Goal: Task Accomplishment & Management: Complete application form

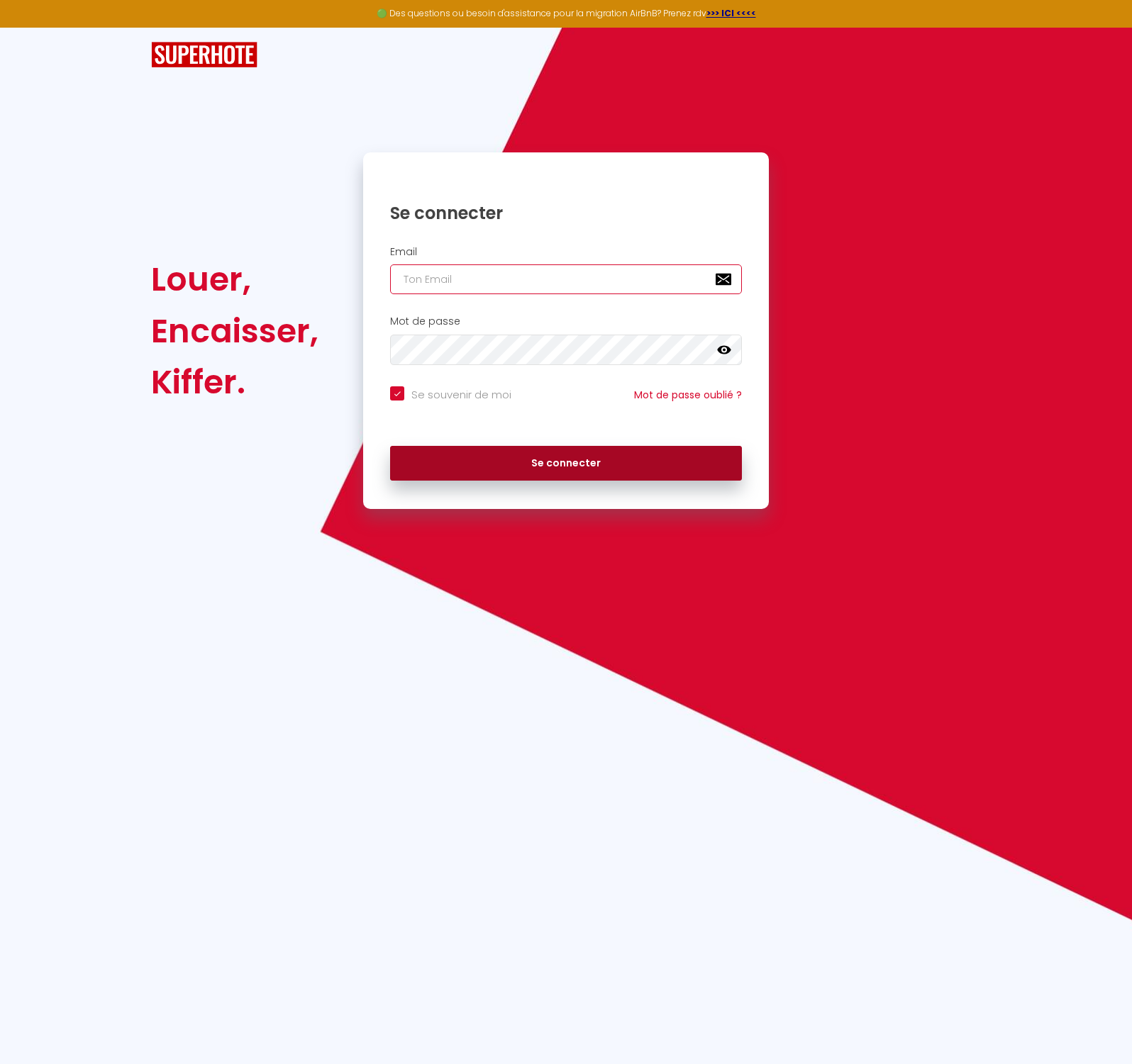
type input "[EMAIL_ADDRESS][DOMAIN_NAME]"
click at [561, 465] on button "Se connecter" at bounding box center [566, 464] width 352 height 35
checkbox input "true"
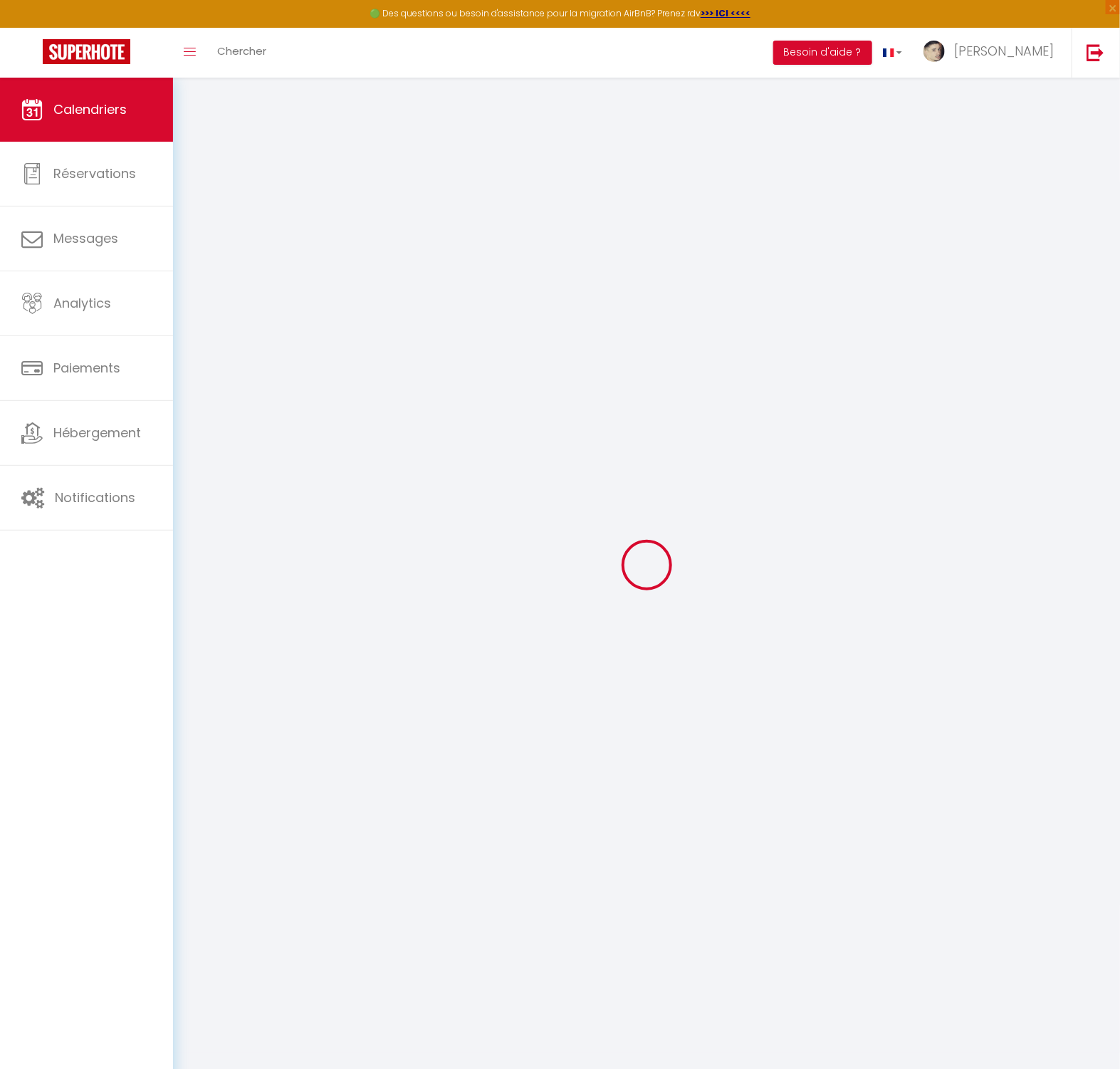
select select
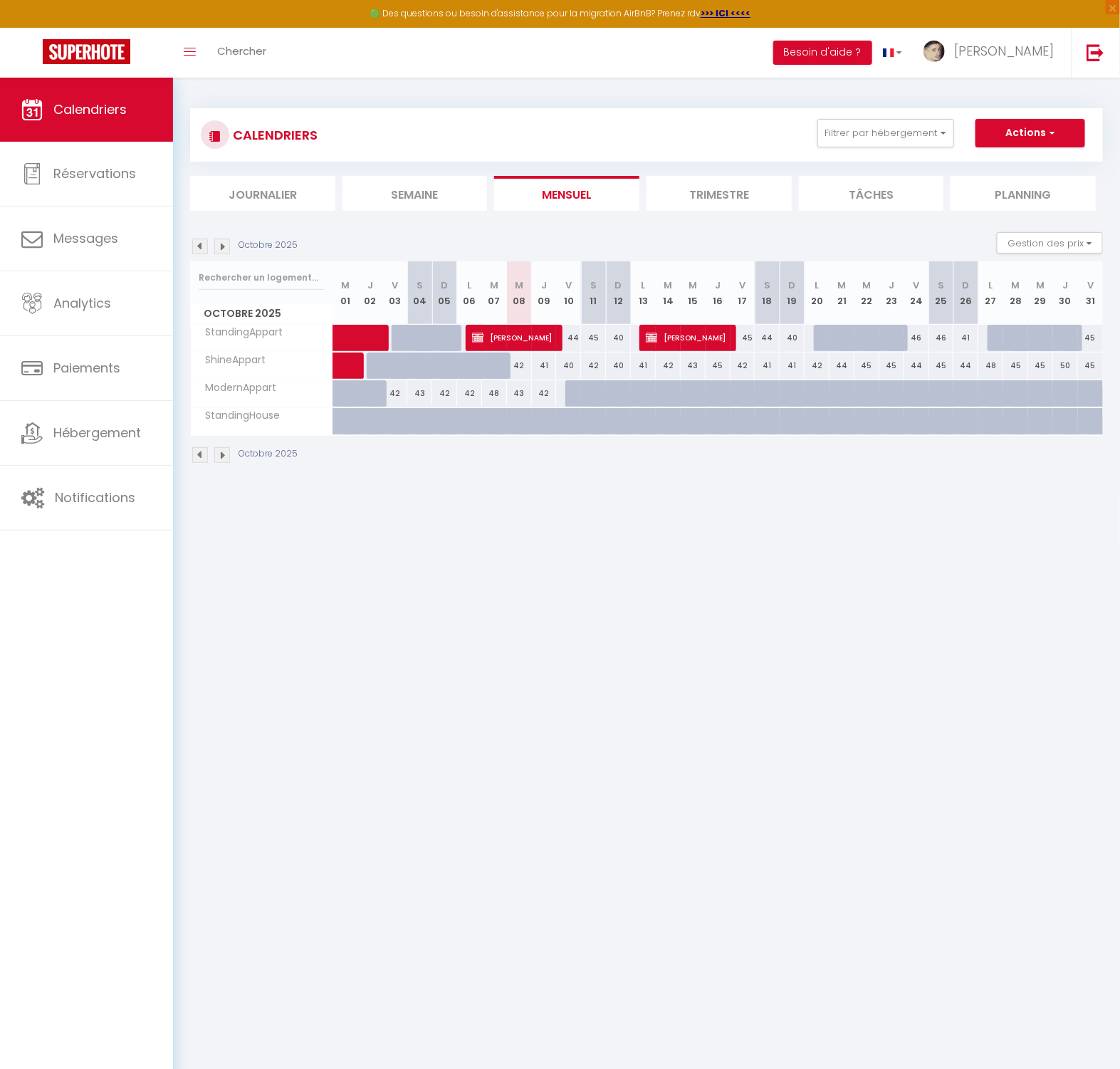
click at [817, 337] on div at bounding box center [826, 338] width 25 height 27
type input "45"
select select "1"
type input "Lun 20 Octobre 2025"
type input "Mar 21 Octobre 2025"
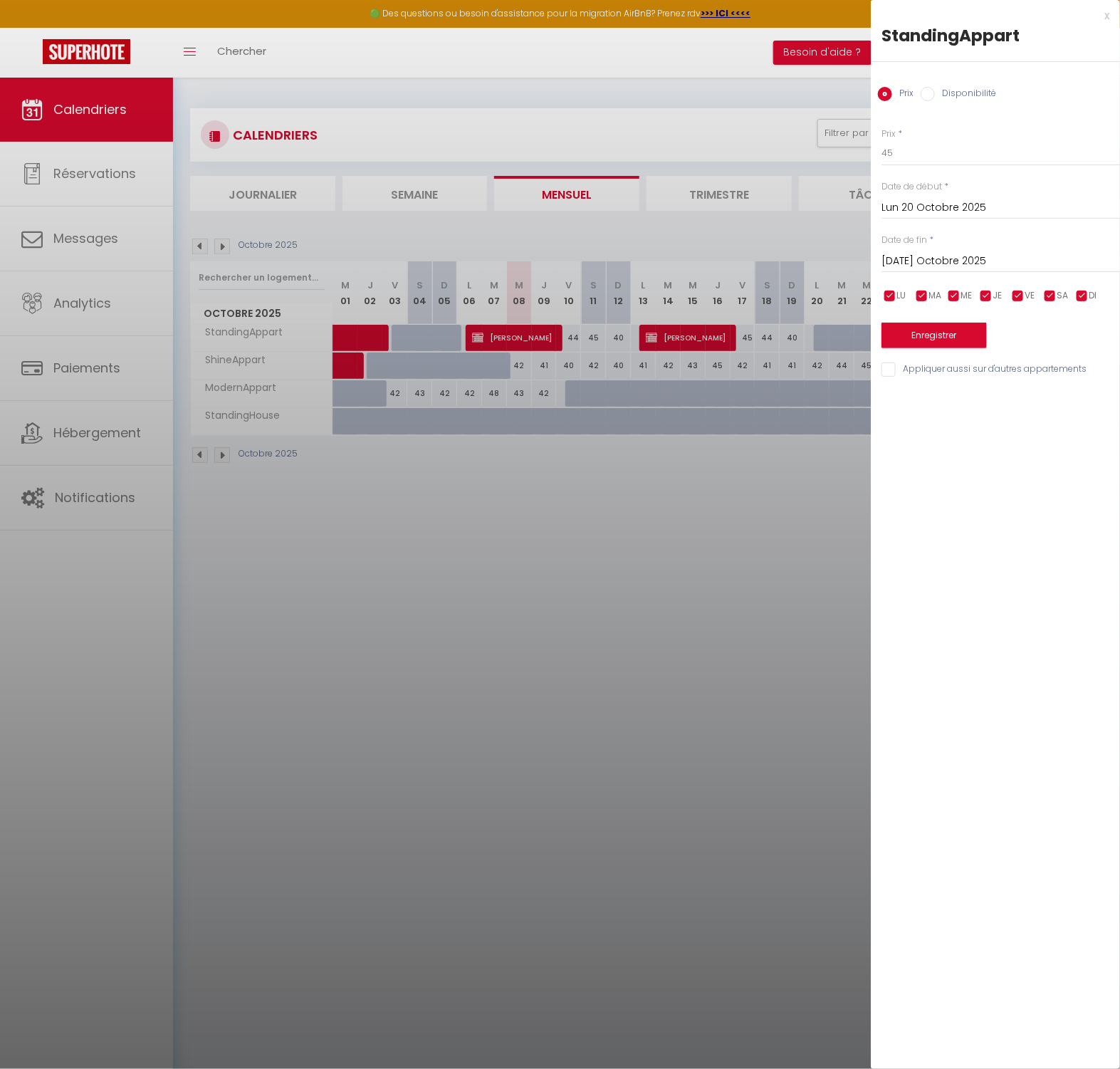
click at [947, 93] on label "Disponibilité" at bounding box center [965, 95] width 61 height 16
click at [935, 93] on input "Disponibilité" at bounding box center [927, 94] width 14 height 14
radio input "true"
radio input "false"
click at [952, 258] on input "Mar 21 Octobre 2025" at bounding box center [1000, 263] width 239 height 18
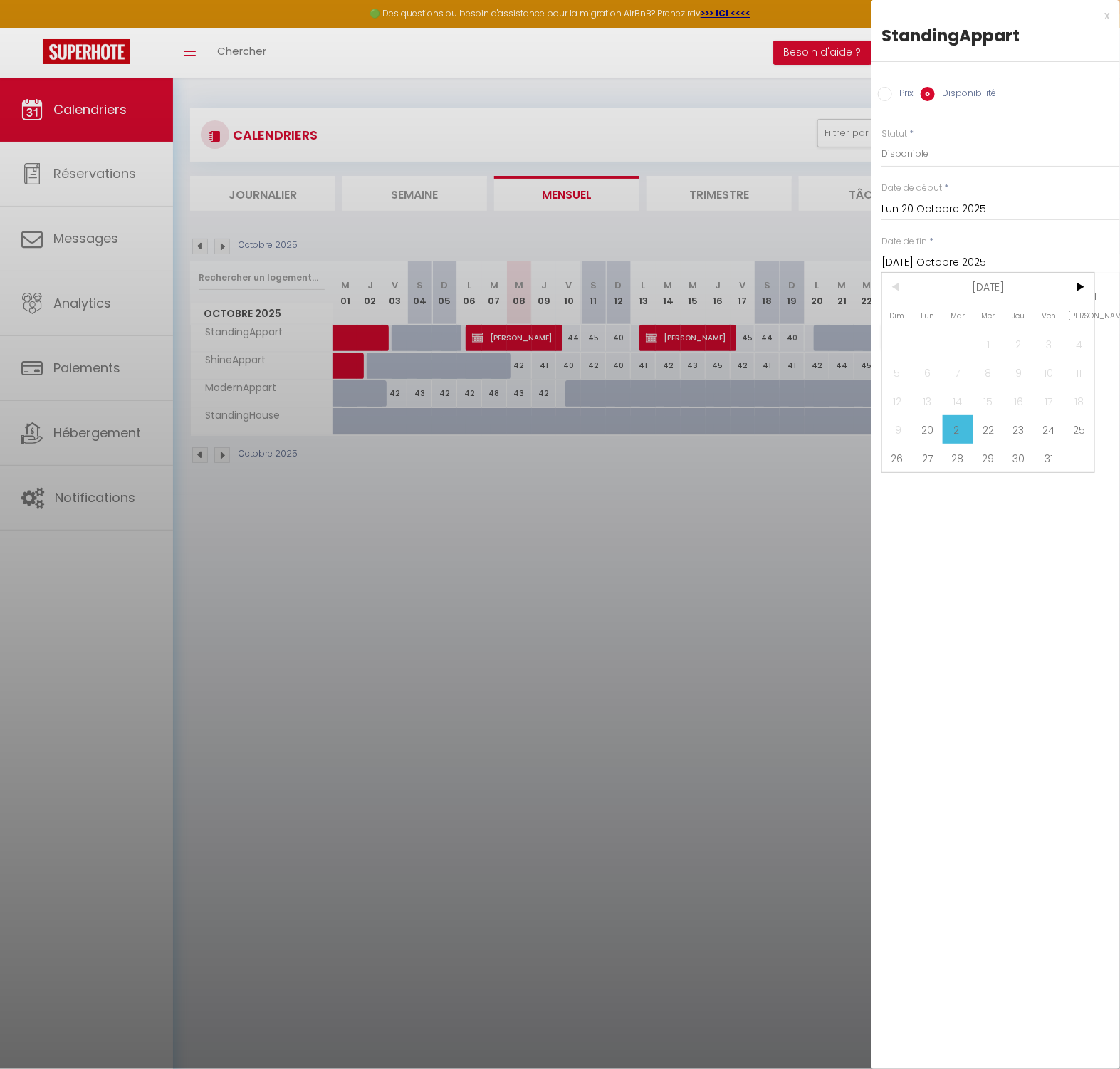
click at [797, 516] on div at bounding box center [560, 534] width 1120 height 1069
select select
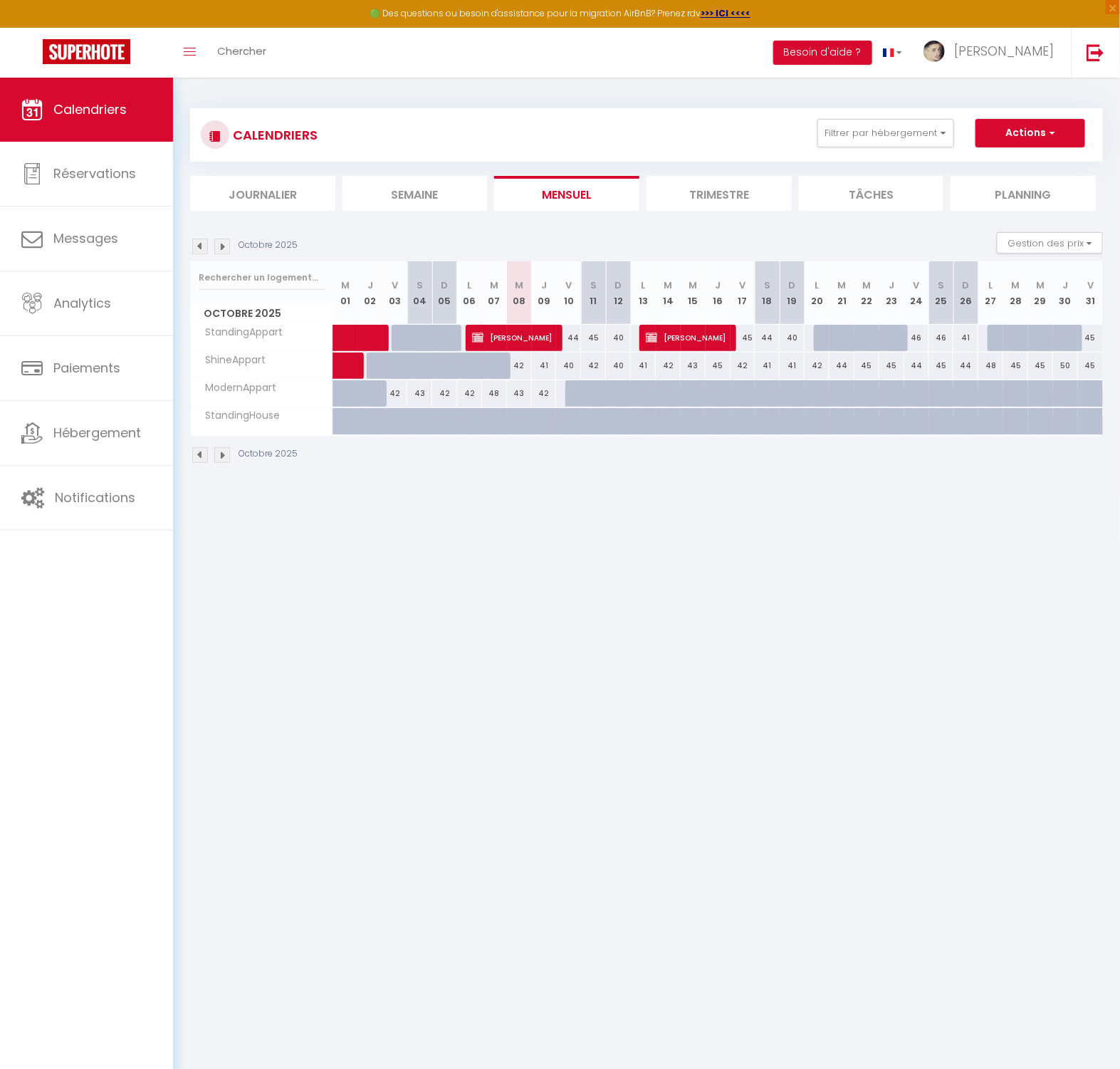
click at [813, 338] on div at bounding box center [826, 338] width 25 height 27
select select "1"
type input "Lun 20 Octobre 2025"
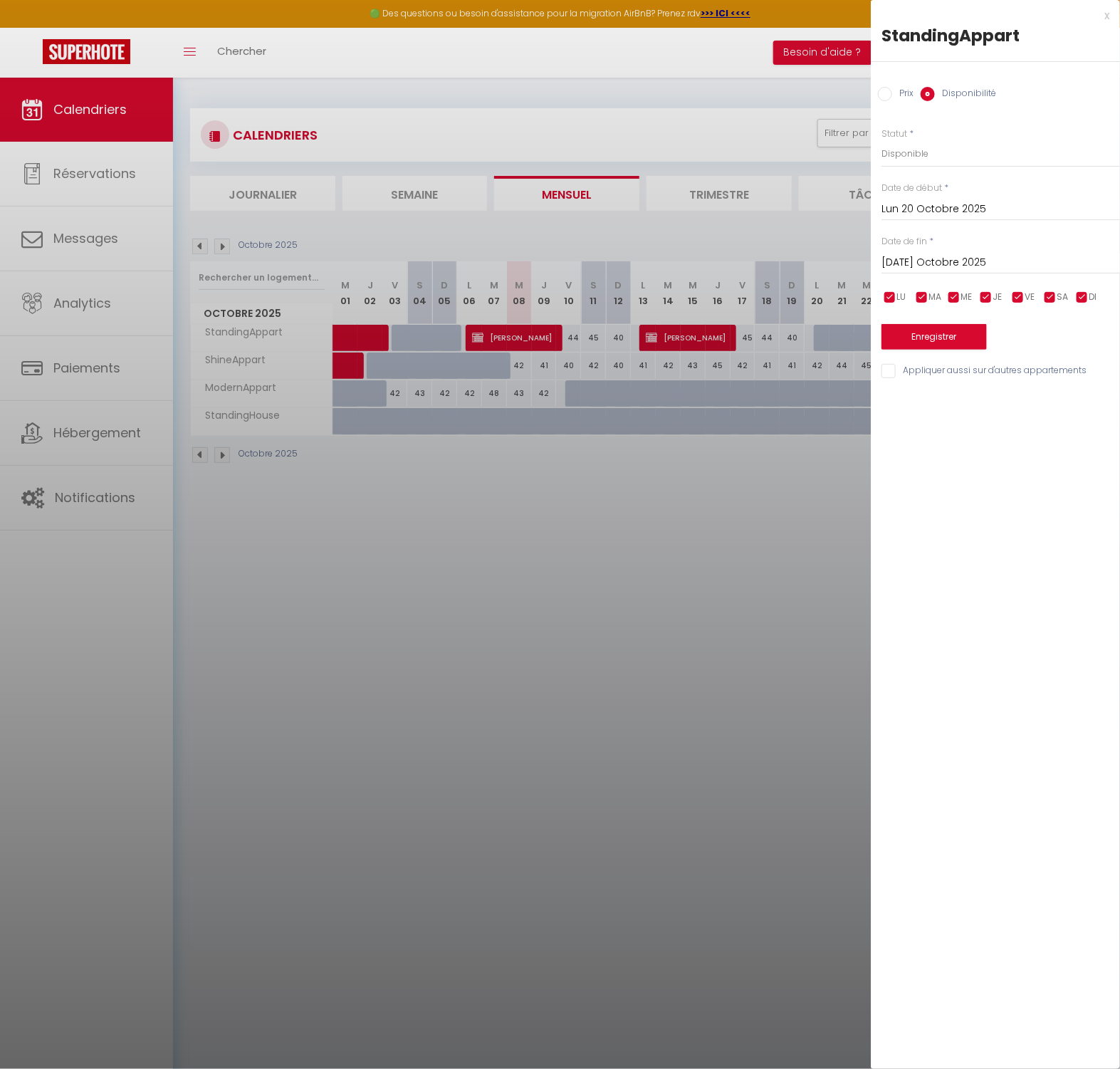
click at [927, 268] on input "Mar 21 Octobre 2025" at bounding box center [1000, 263] width 239 height 18
click at [1053, 433] on span "24" at bounding box center [1049, 430] width 31 height 28
type input "Ven 24 Octobre 2025"
click at [931, 333] on button "Enregistrer" at bounding box center [934, 337] width 106 height 26
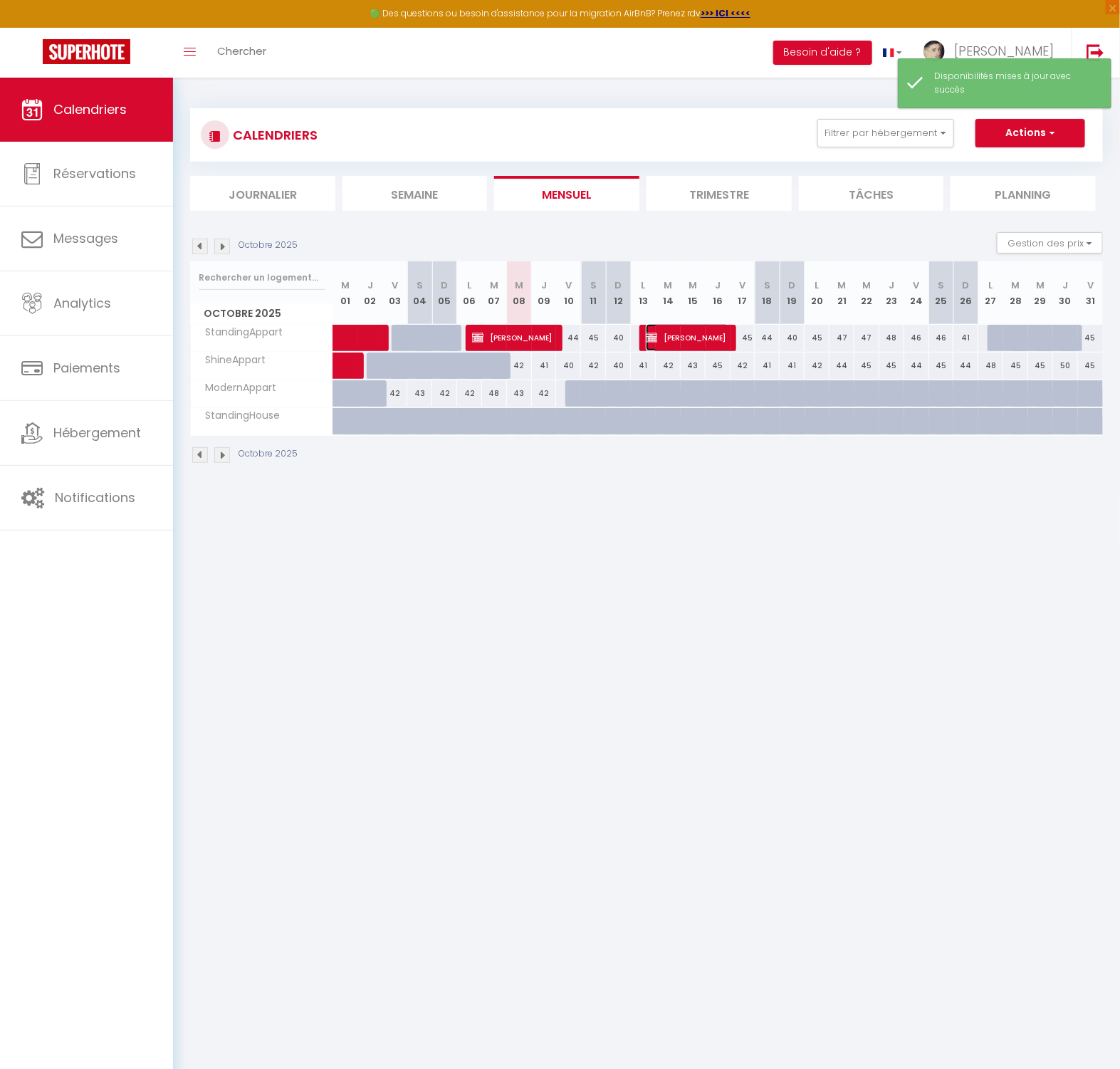
click at [677, 338] on span "[PERSON_NAME]" at bounding box center [687, 338] width 83 height 27
select select "OK"
select select "KO"
select select "0"
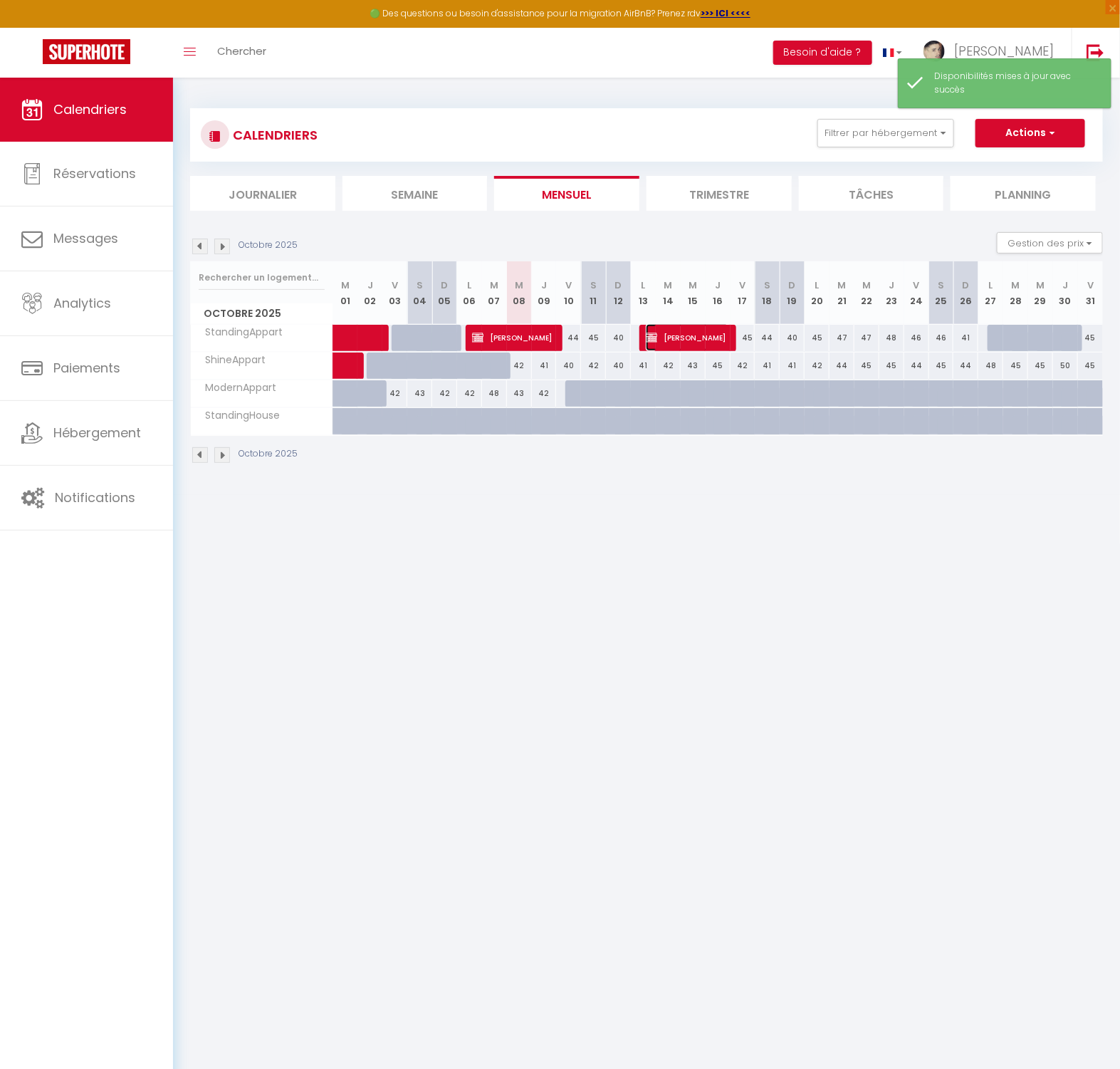
select select "1"
select select
select select "10867"
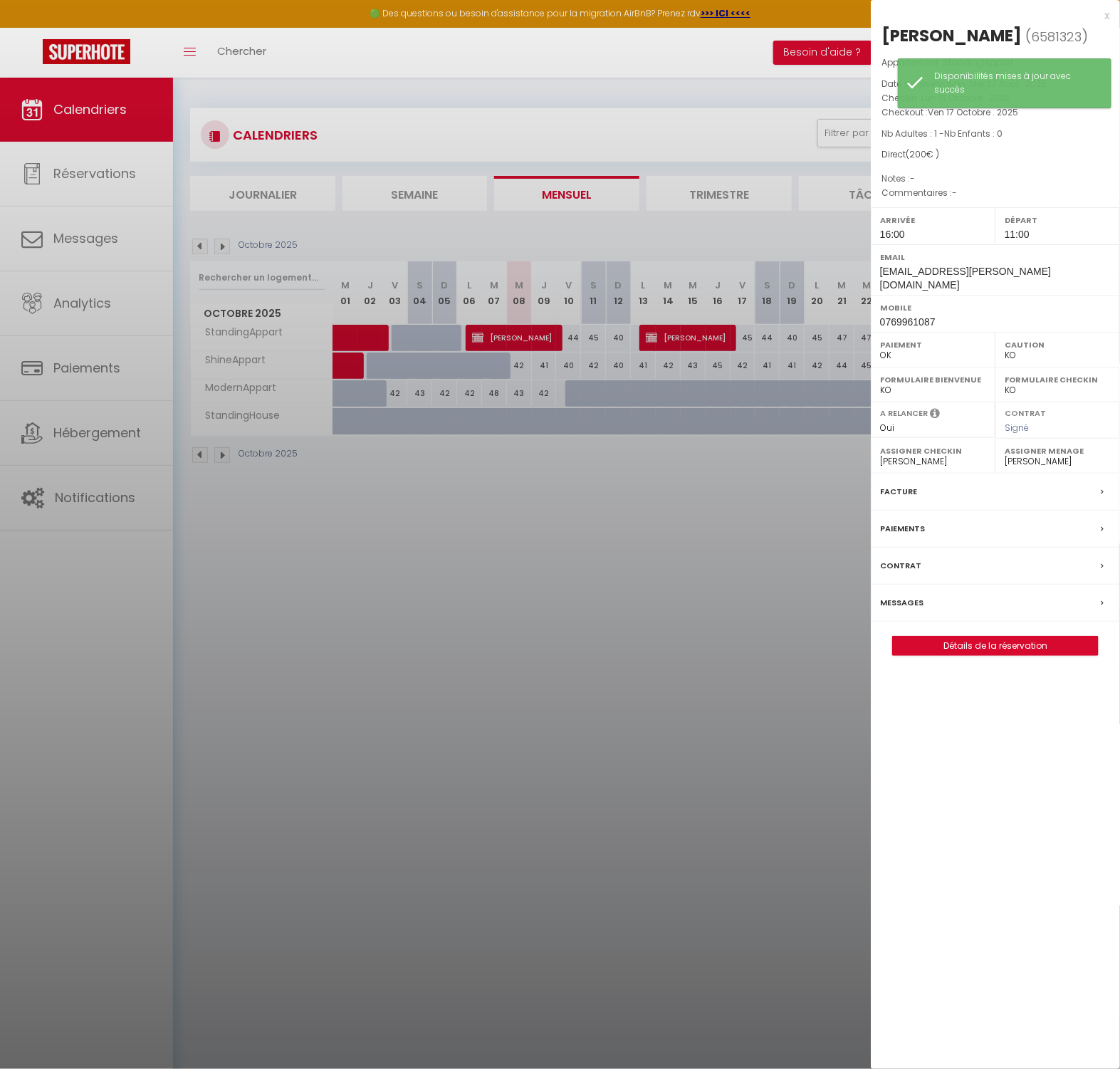
click at [1001, 646] on div "Détails de la réservation" at bounding box center [995, 646] width 206 height 20
click at [999, 638] on link "Détails de la réservation" at bounding box center [995, 646] width 205 height 18
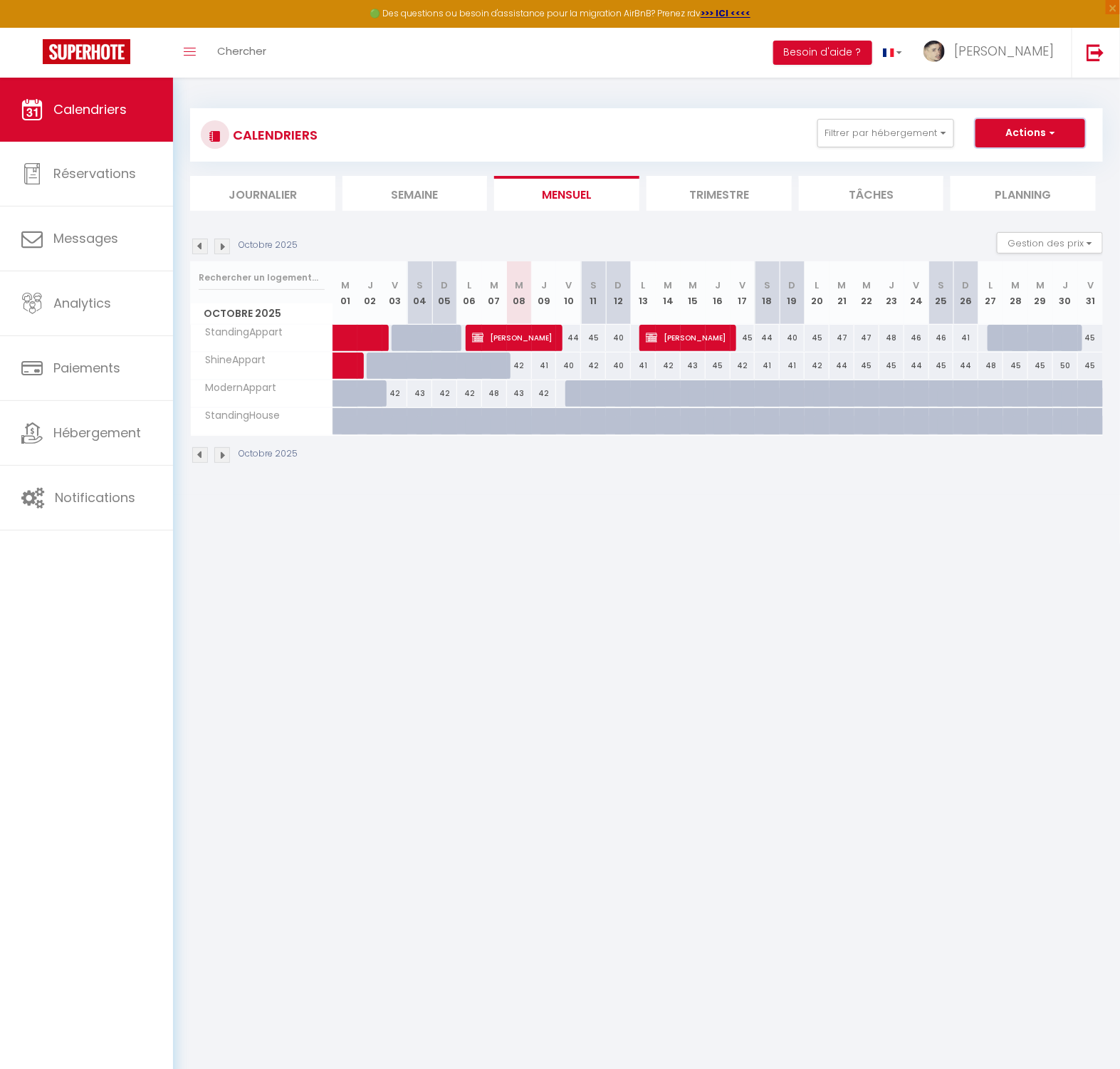
click at [1014, 119] on button "Actions" at bounding box center [1030, 133] width 110 height 28
click at [1010, 159] on link "Nouvelle réservation" at bounding box center [1015, 165] width 124 height 21
select select
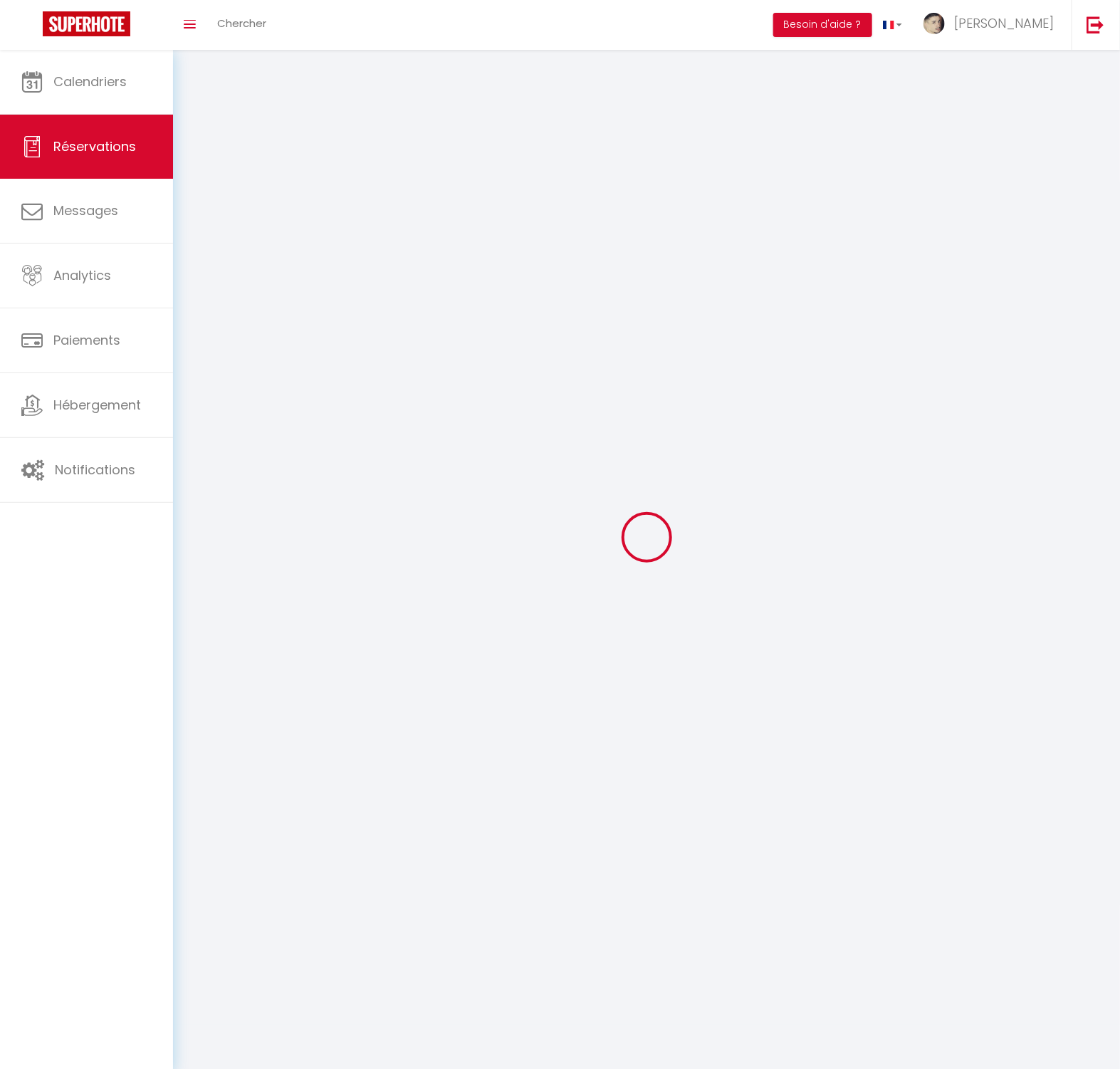
select select
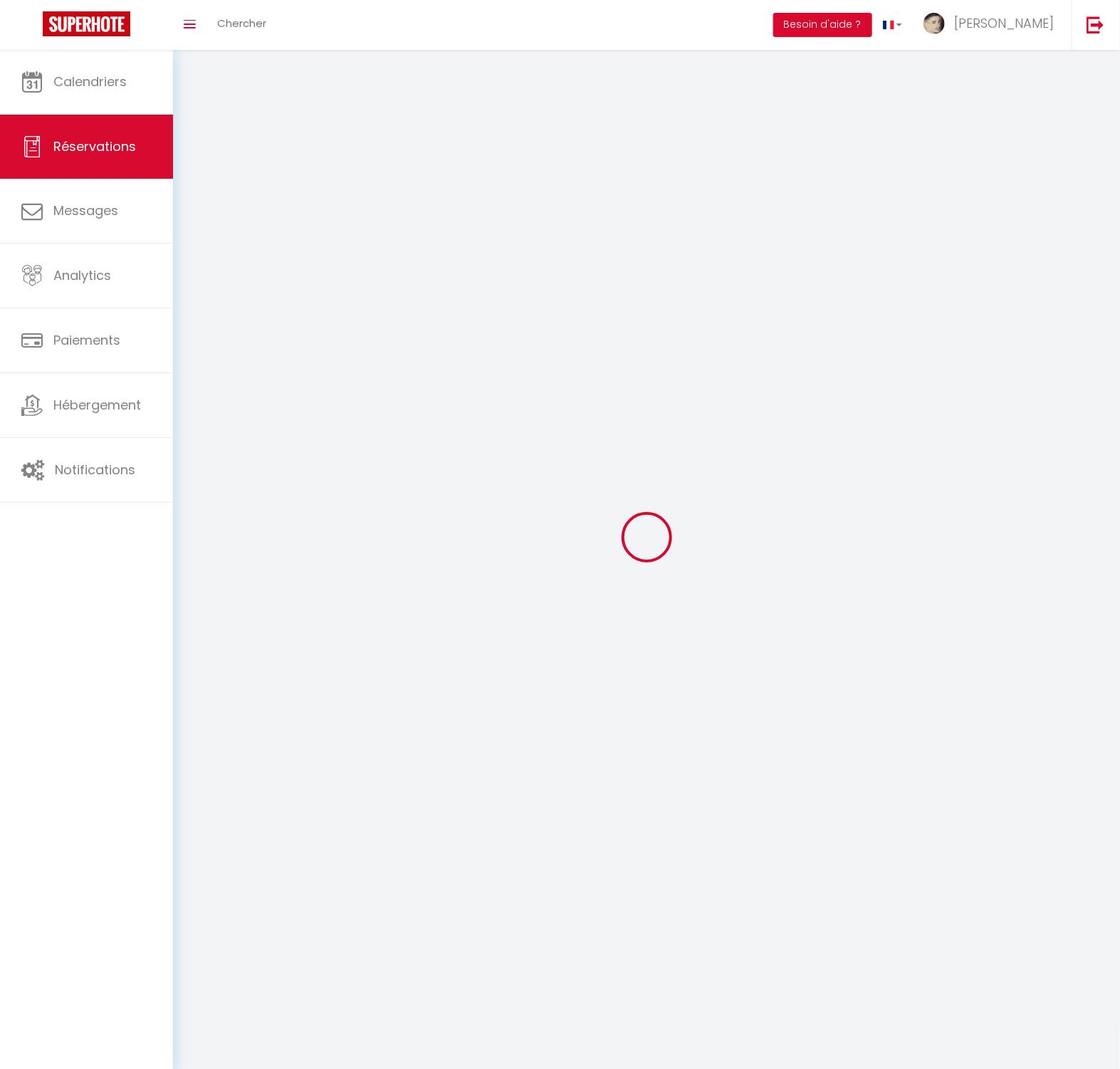
select select
checkbox input "false"
select select
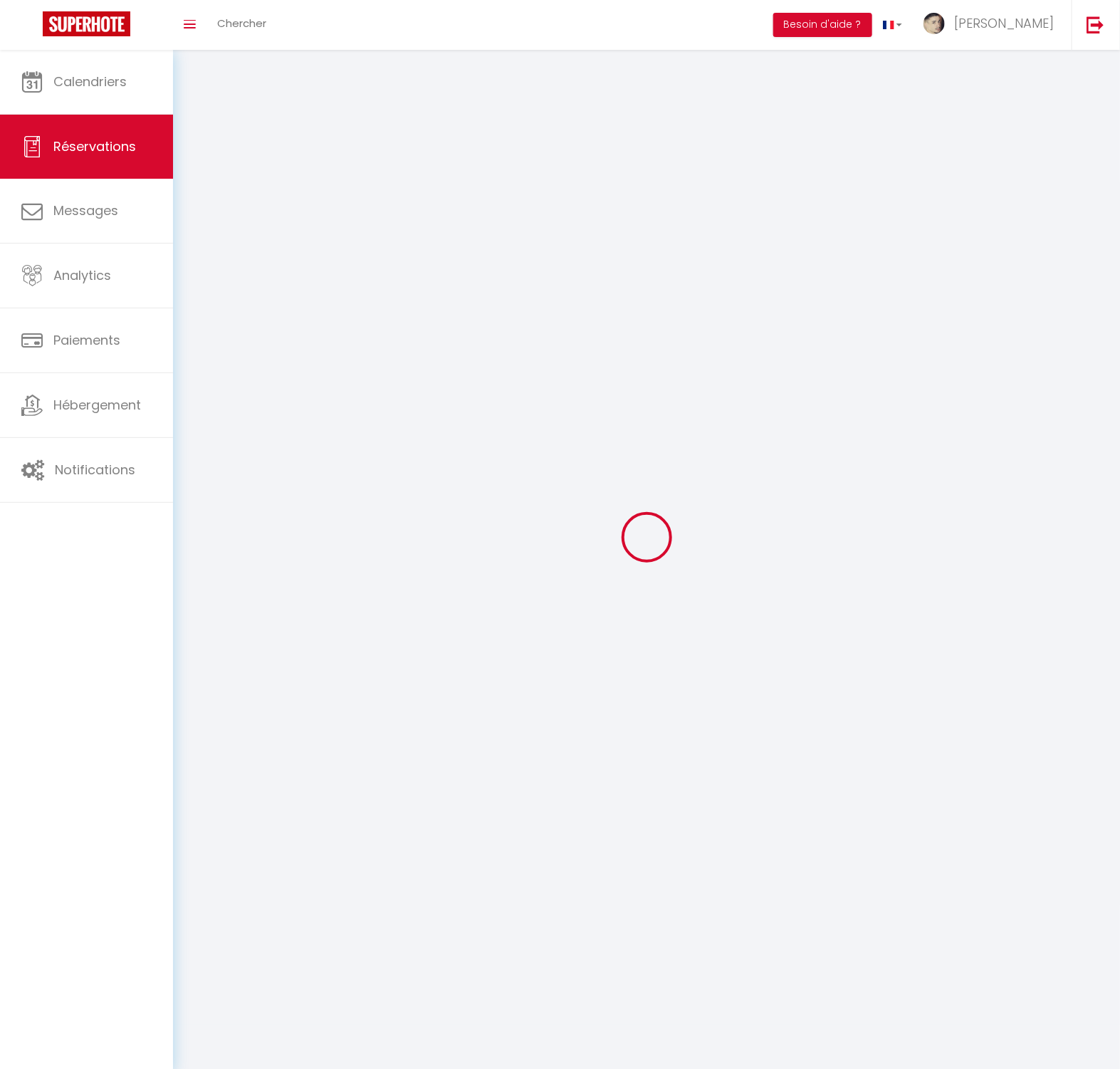
select select
checkbox input "false"
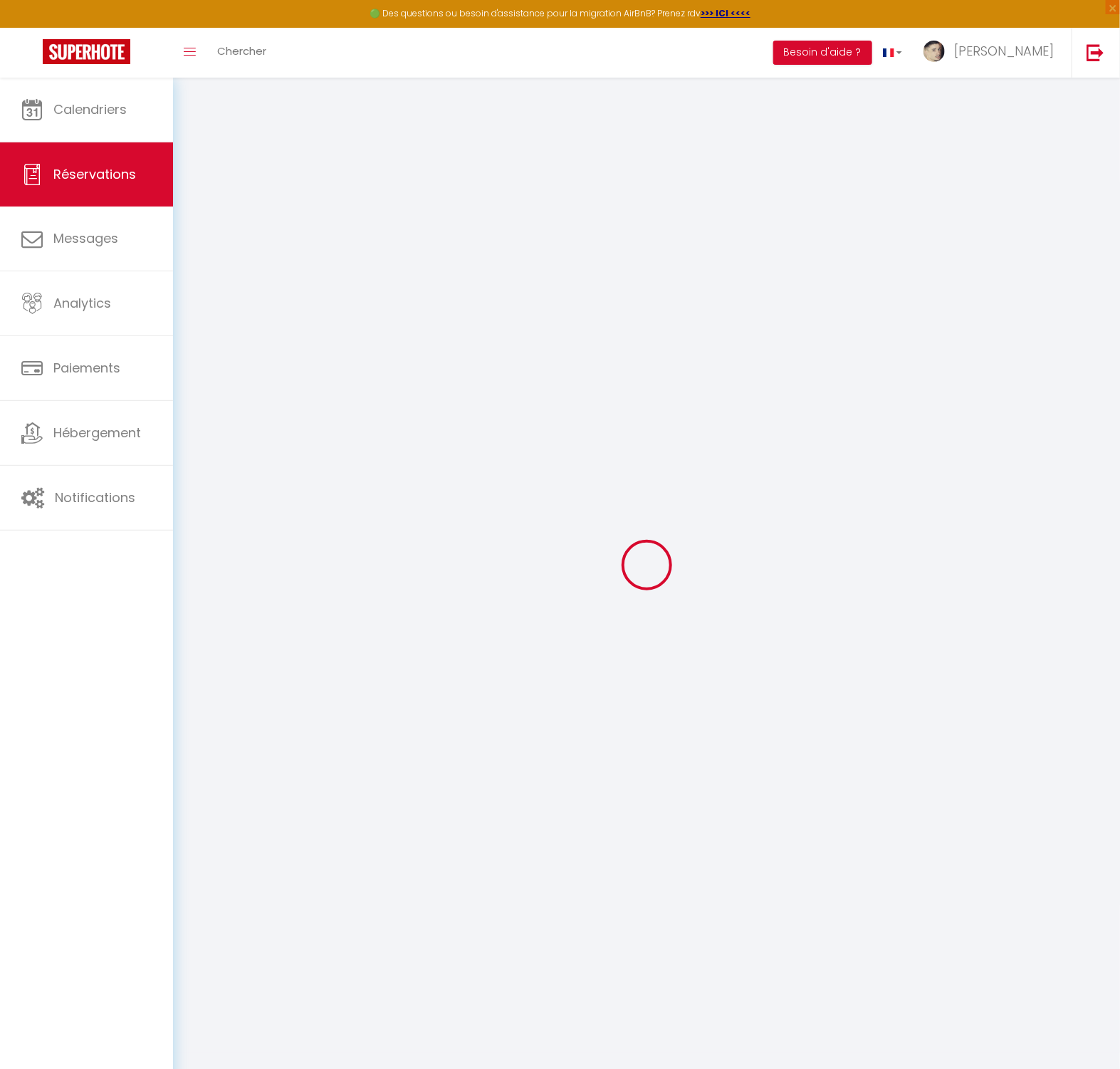
select select
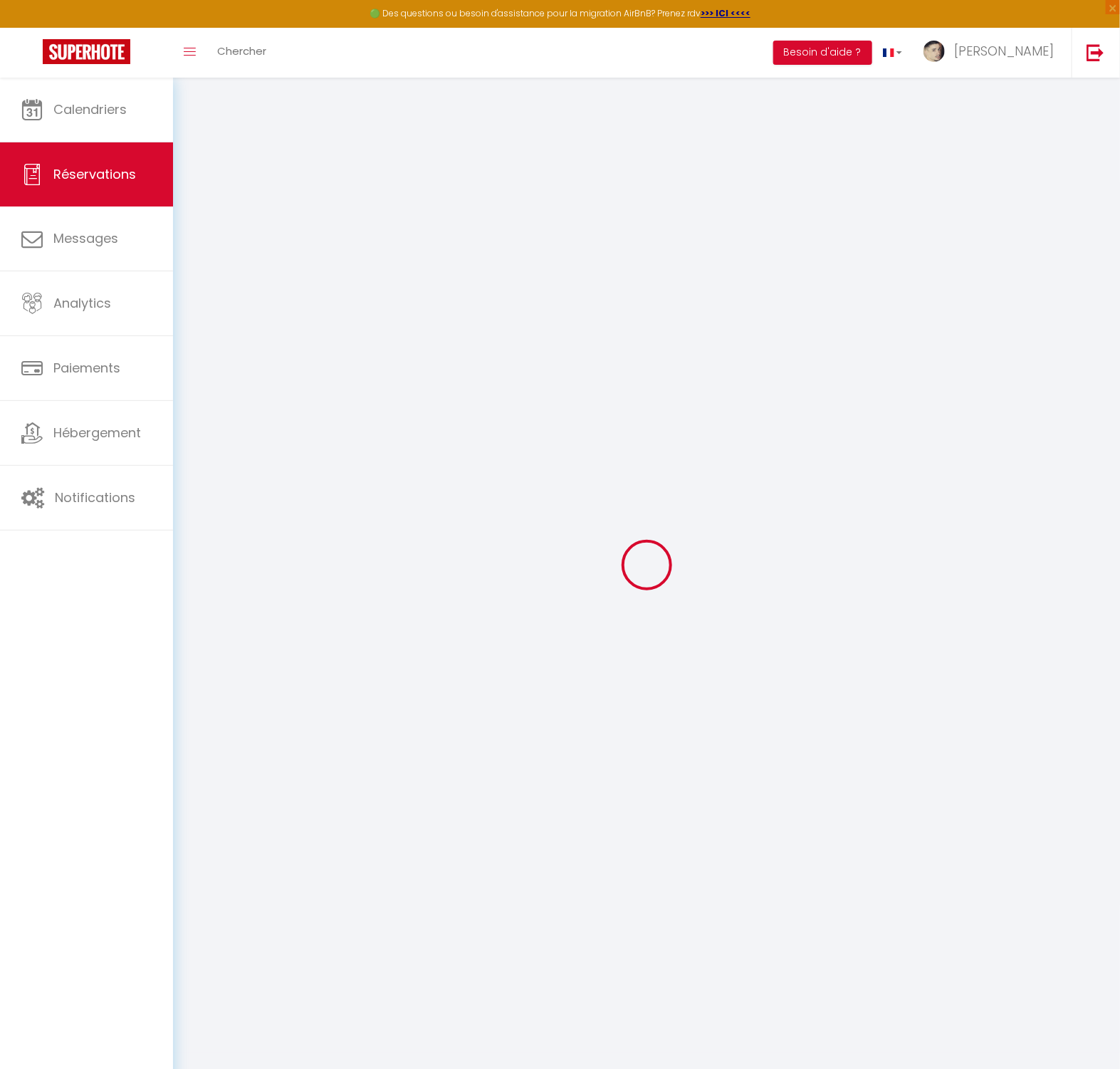
select select
checkbox input "false"
select select
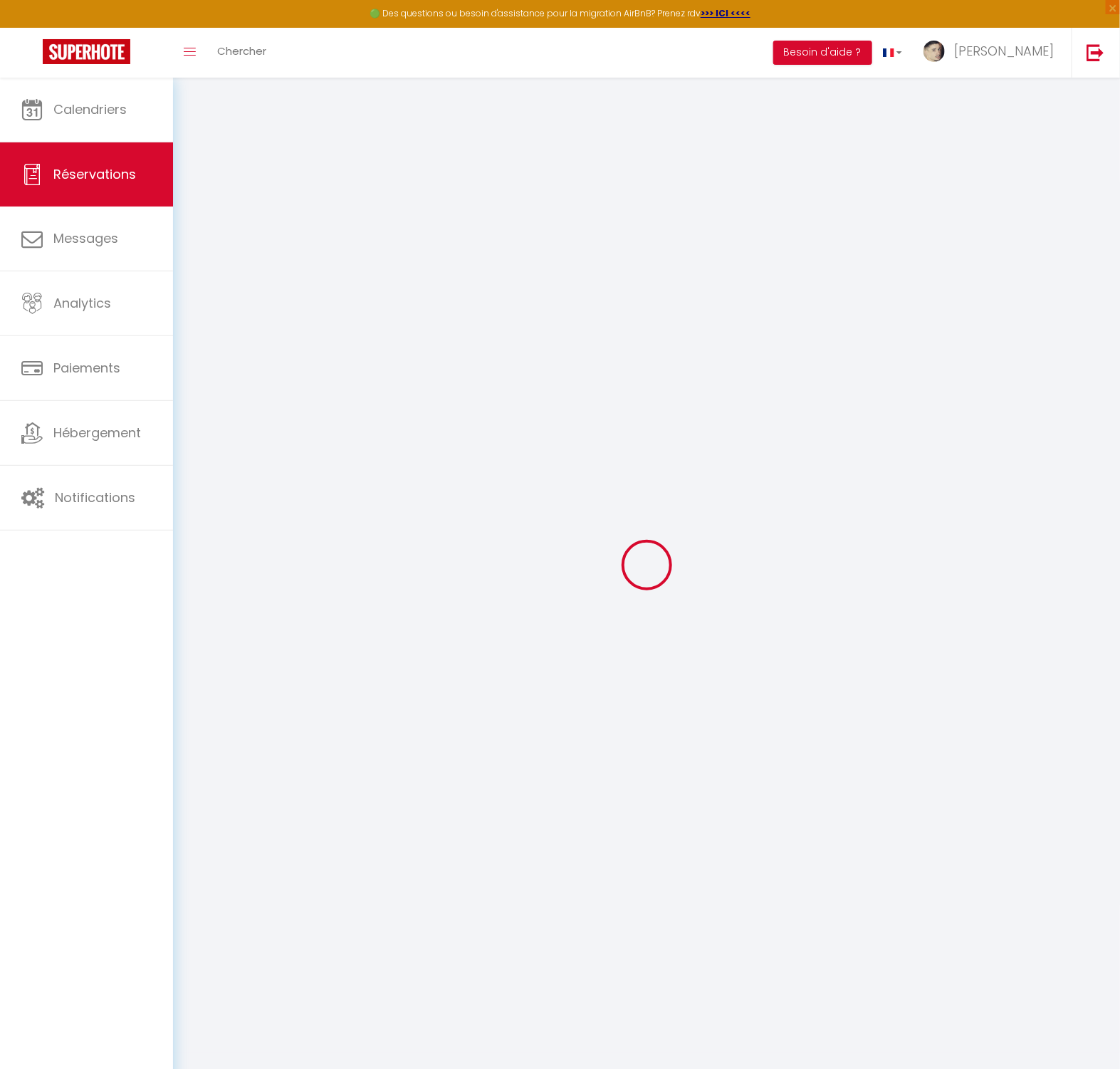
select select
checkbox input "false"
select select
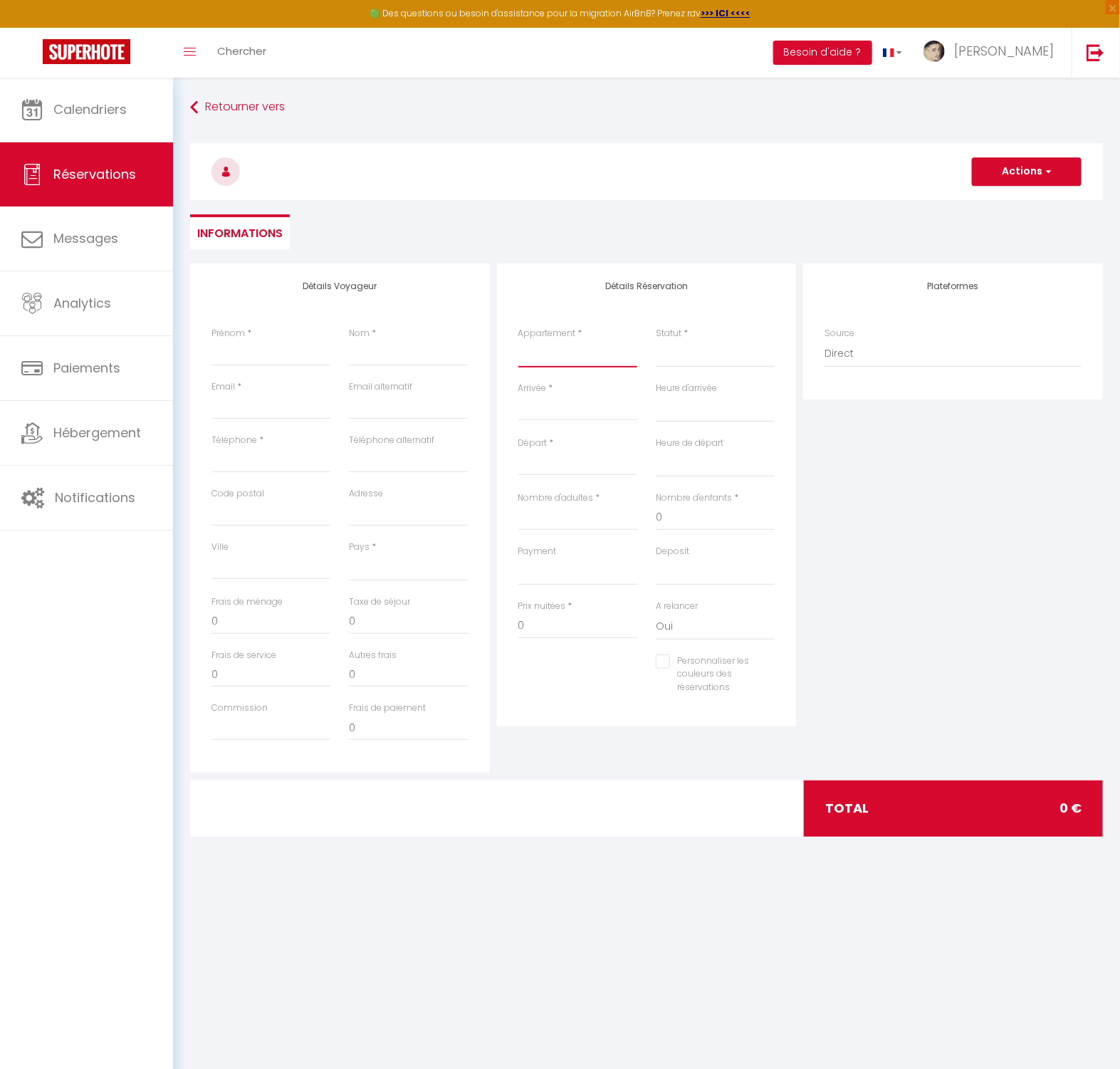
click at [572, 362] on select "StandingAppart ShineAppart ModernAppart StandingHouse" at bounding box center [578, 354] width 119 height 27
select select "3625"
click at [519, 340] on select "StandingAppart ShineAppart ModernAppart StandingHouse" at bounding box center [578, 354] width 119 height 27
select select
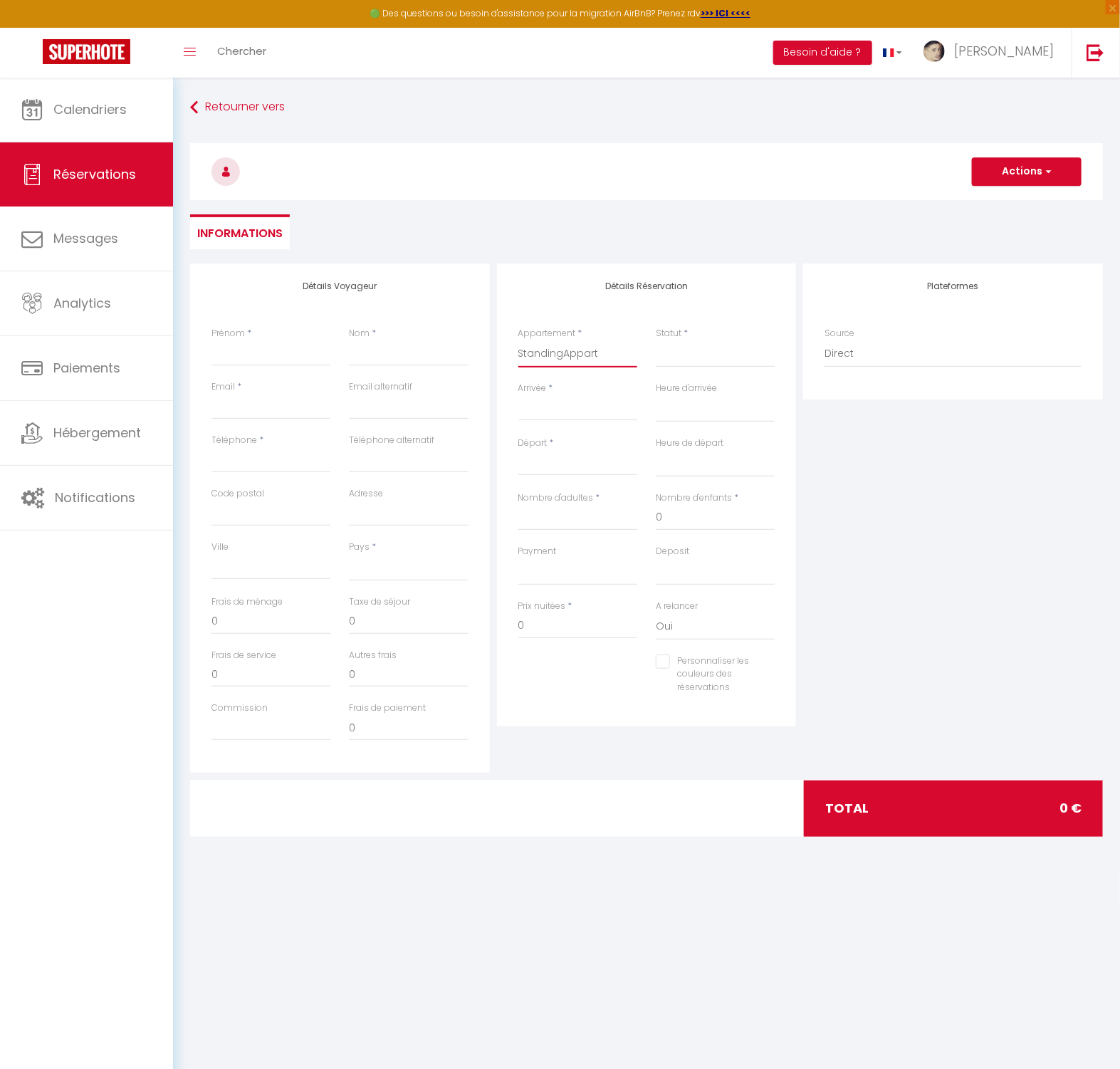
select select
checkbox input "false"
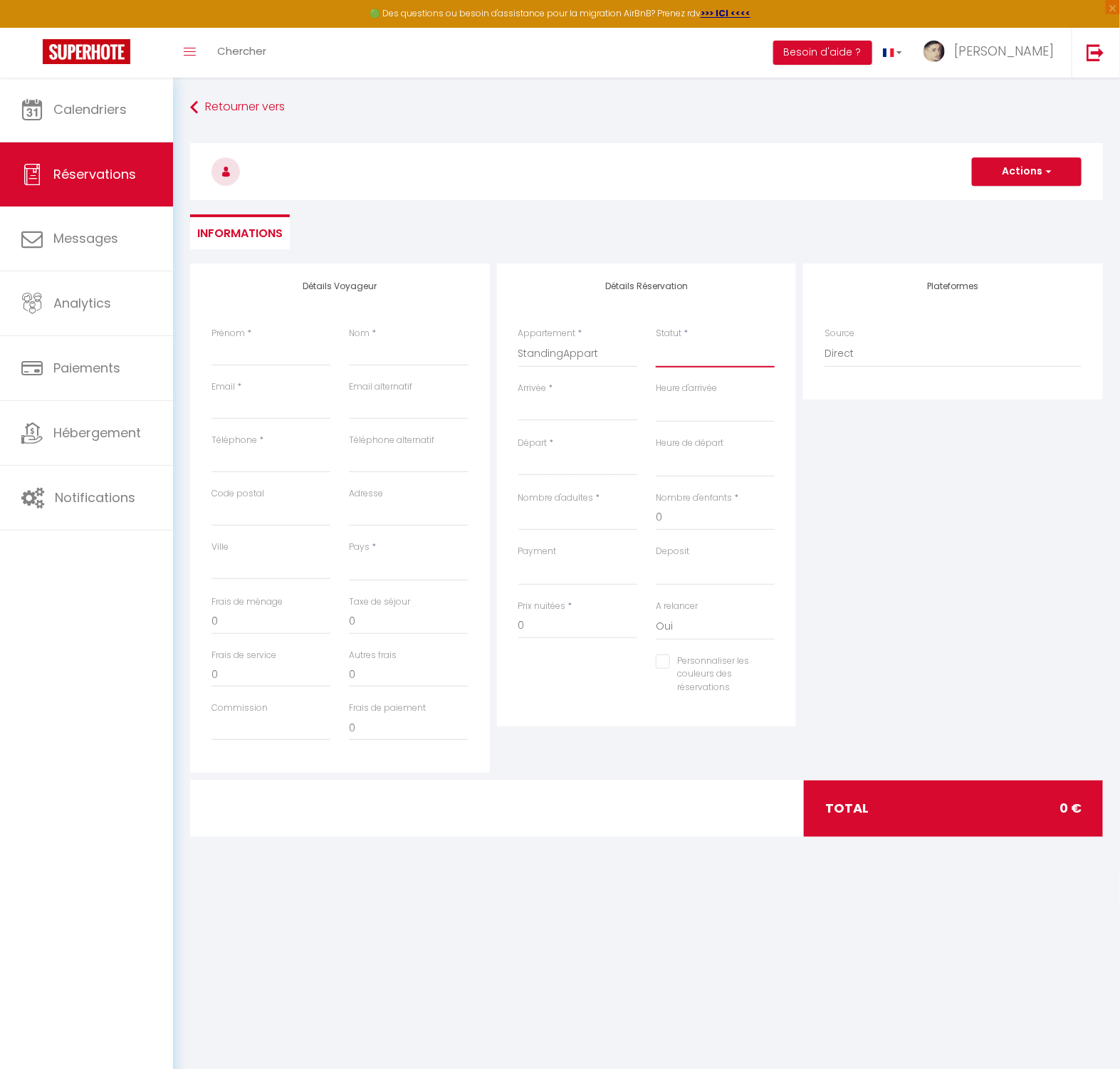
click at [702, 359] on select "Confirmé Non Confirmé Annulé Annulé par le voyageur No Show Request" at bounding box center [715, 354] width 119 height 27
select select
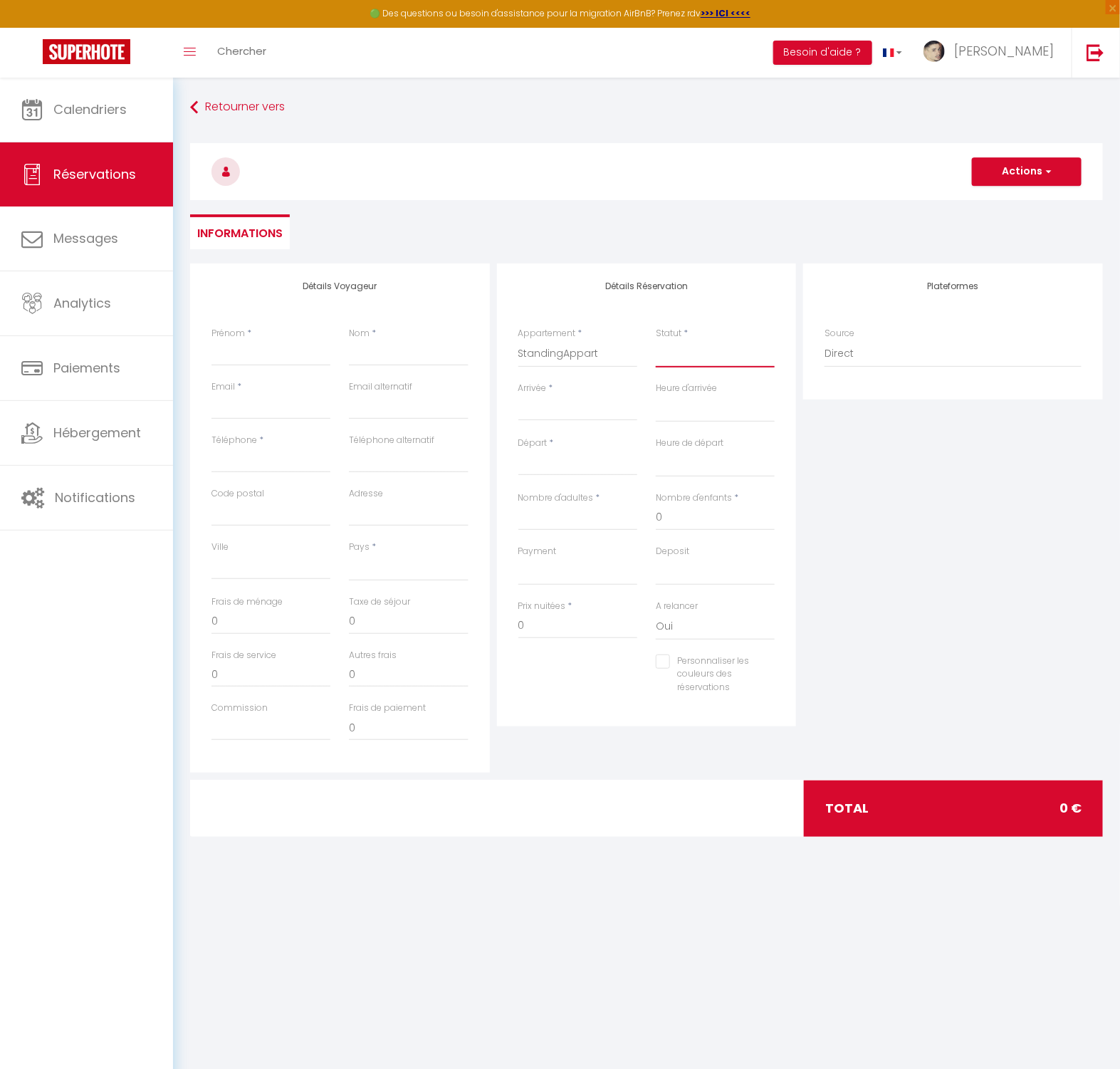
select select
checkbox input "false"
click at [702, 359] on select "Confirmé Non Confirmé Annulé Annulé par le voyageur No Show Request" at bounding box center [715, 354] width 119 height 27
click at [698, 354] on select "Confirmé Non Confirmé Annulé Annulé par le voyageur No Show Request" at bounding box center [715, 354] width 119 height 27
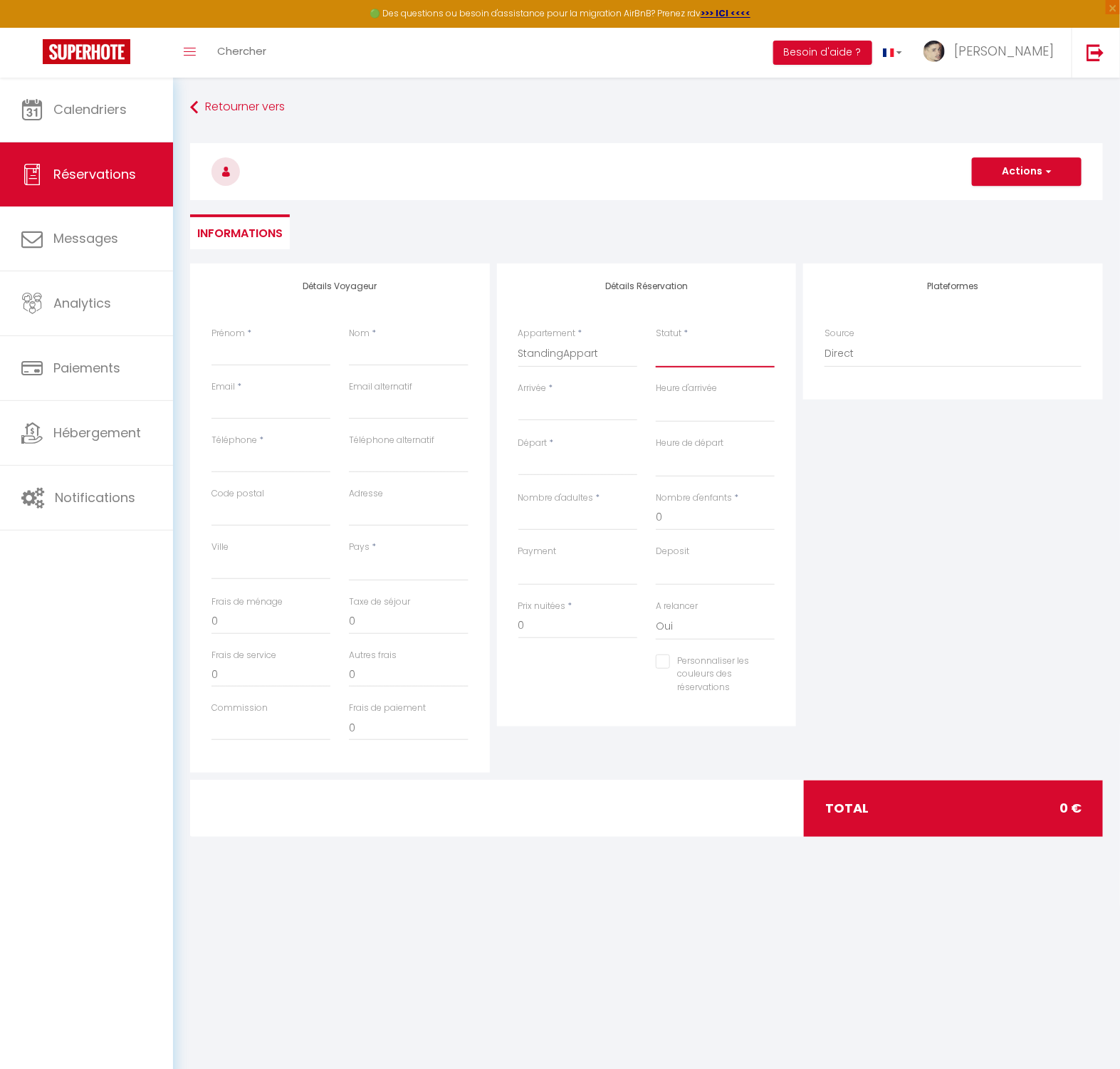
select select "1"
click at [656, 340] on select "Confirmé Non Confirmé Annulé Annulé par le voyageur No Show Request" at bounding box center [715, 354] width 119 height 27
select select
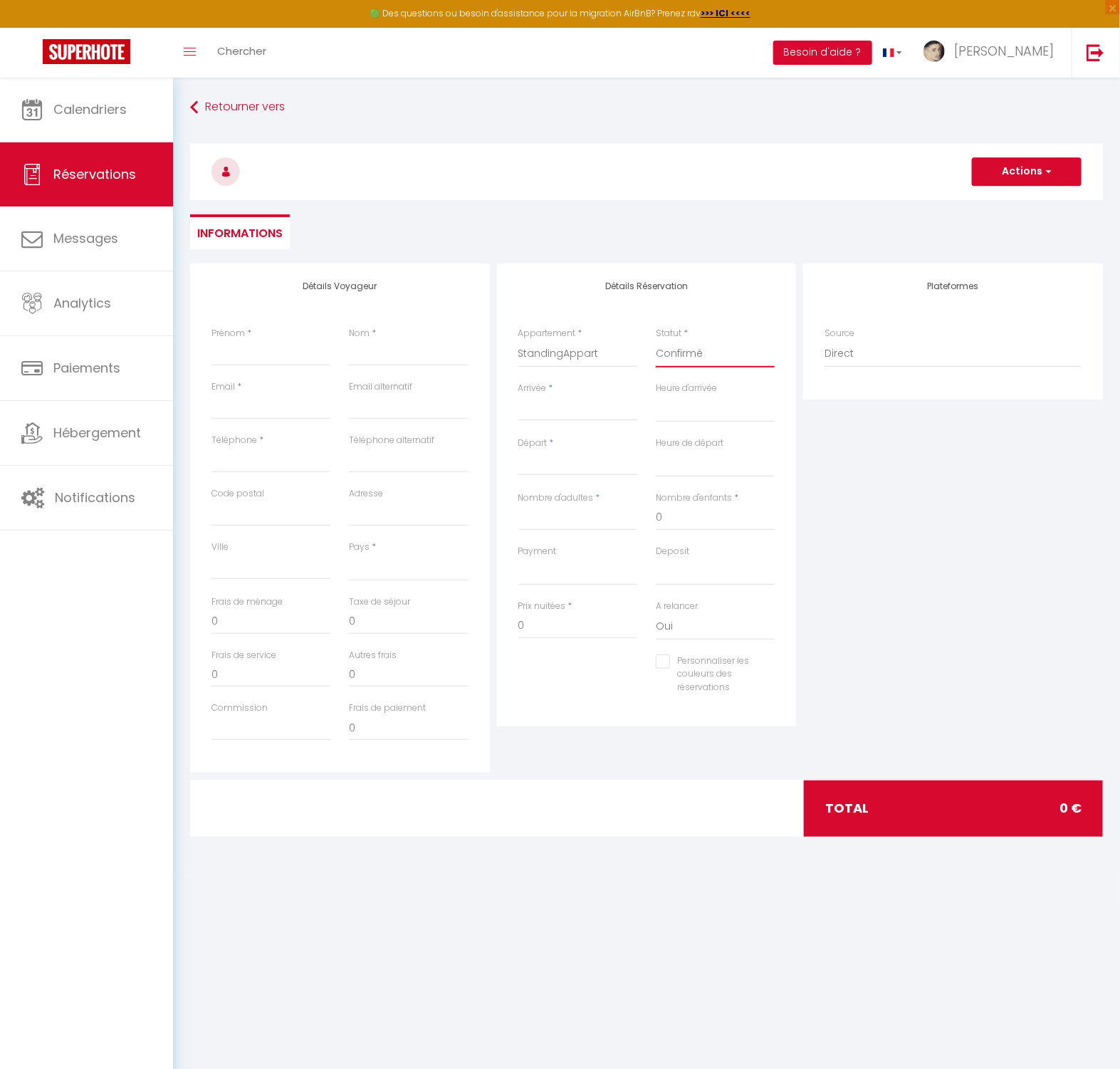
select select
checkbox input "false"
click at [577, 406] on input "Arrivée" at bounding box center [578, 410] width 119 height 18
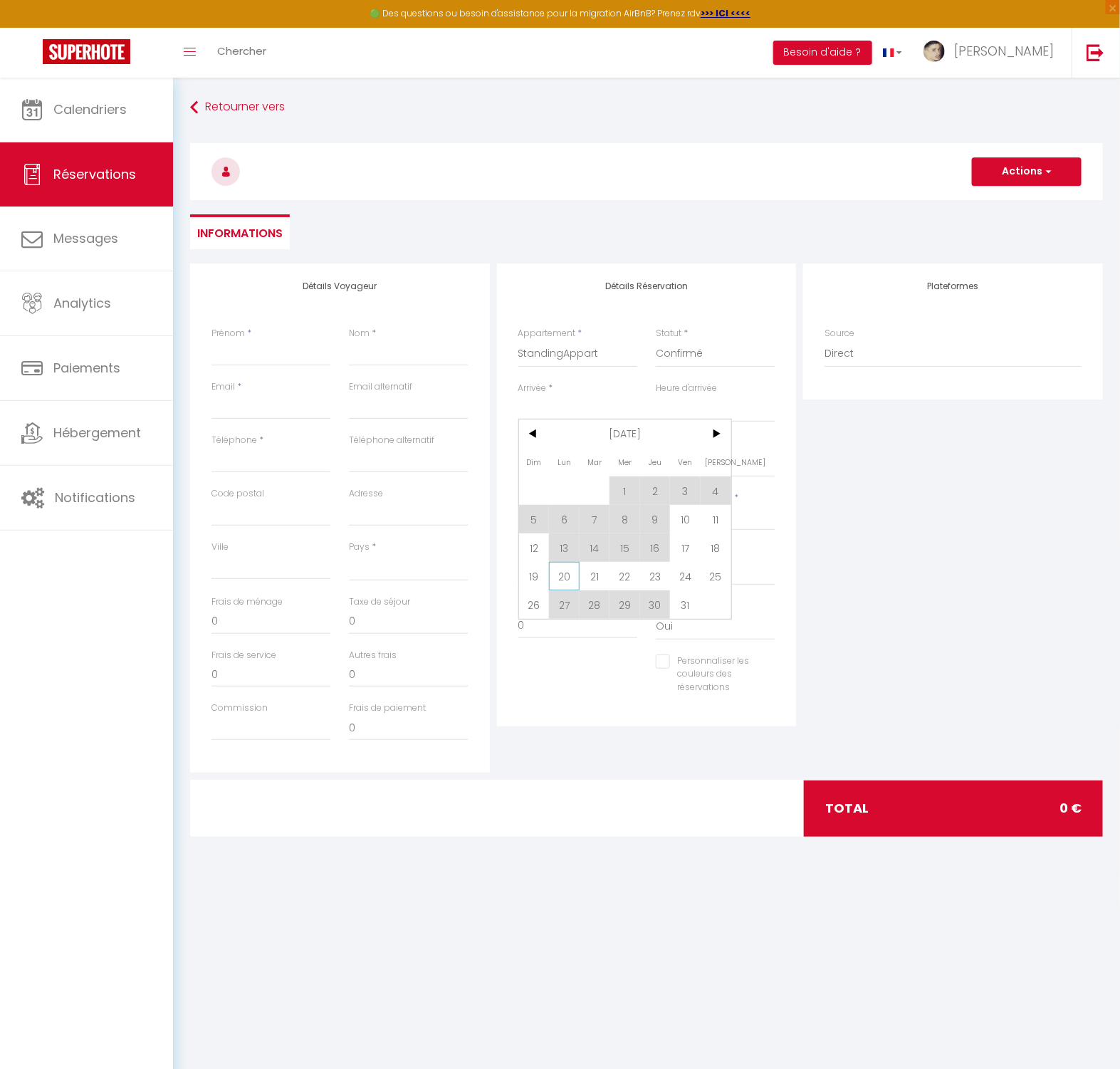
click at [576, 579] on span "20" at bounding box center [564, 576] width 31 height 28
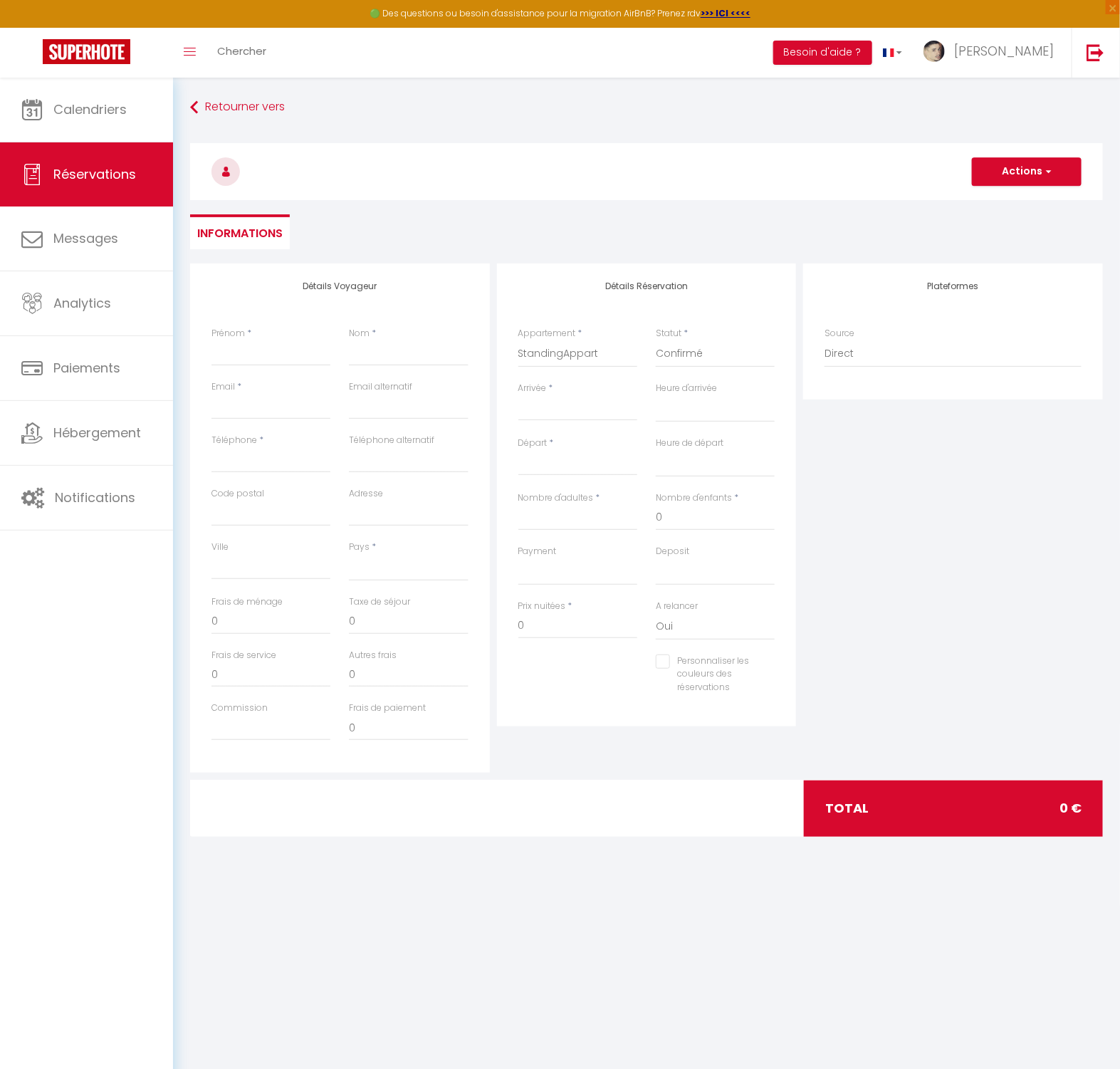
select select
type input "Lun 20 Octobre 2025"
select select
type input "Mar 21 Octobre 2025"
select select
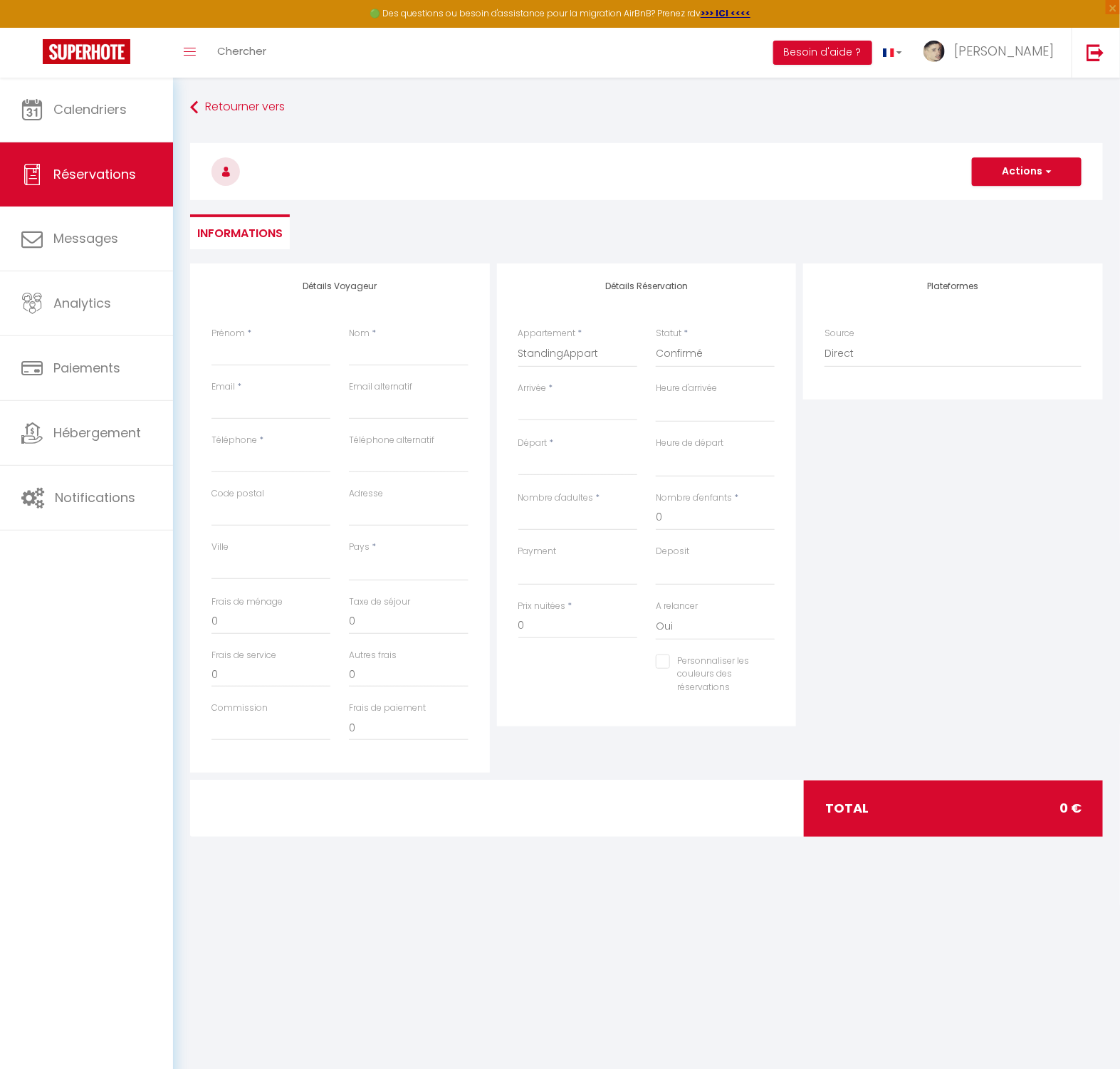
select select
checkbox input "false"
click at [680, 576] on select "OK KO" at bounding box center [715, 571] width 119 height 27
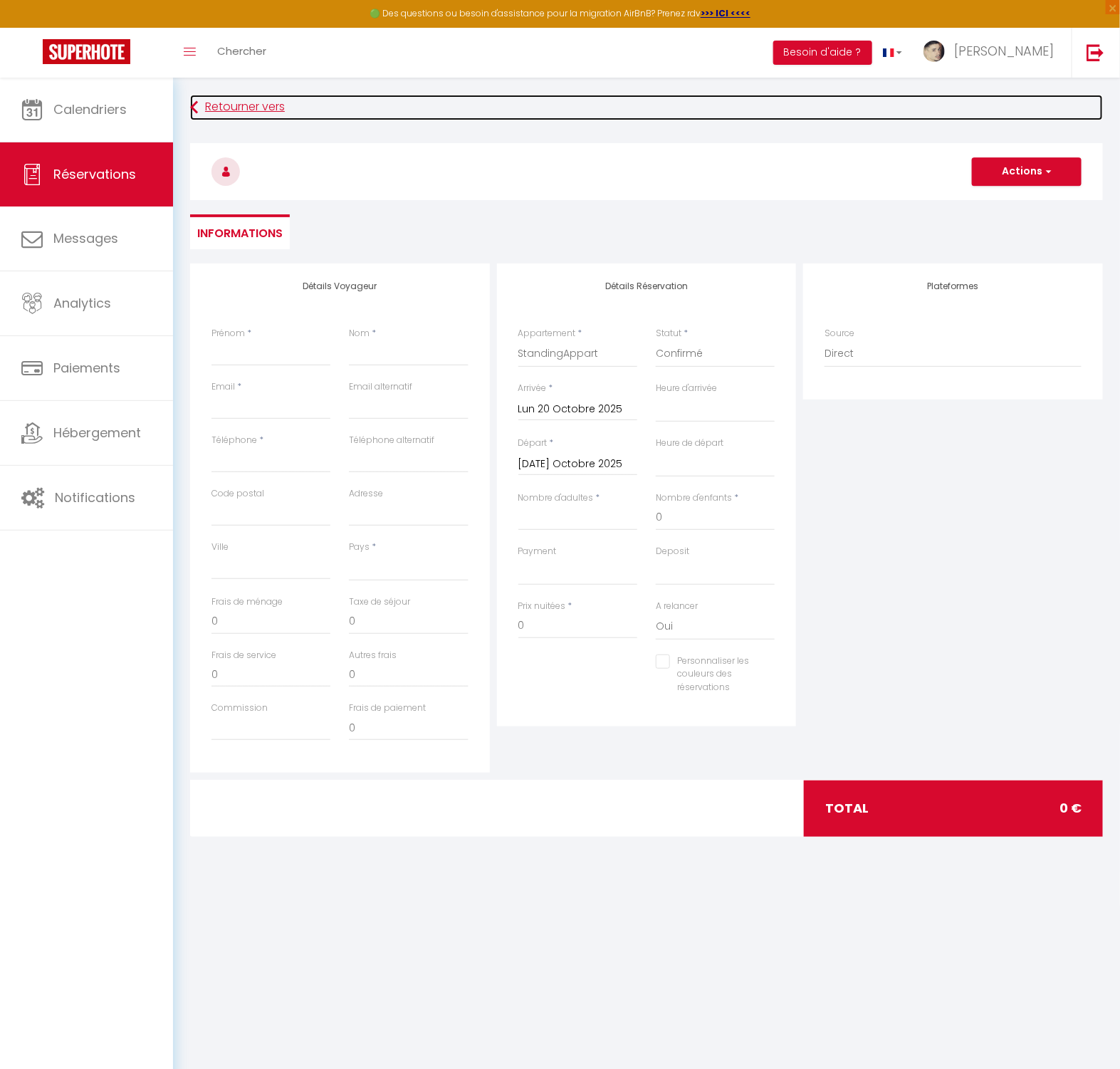
click at [209, 111] on link "Retourner vers" at bounding box center [647, 107] width 913 height 26
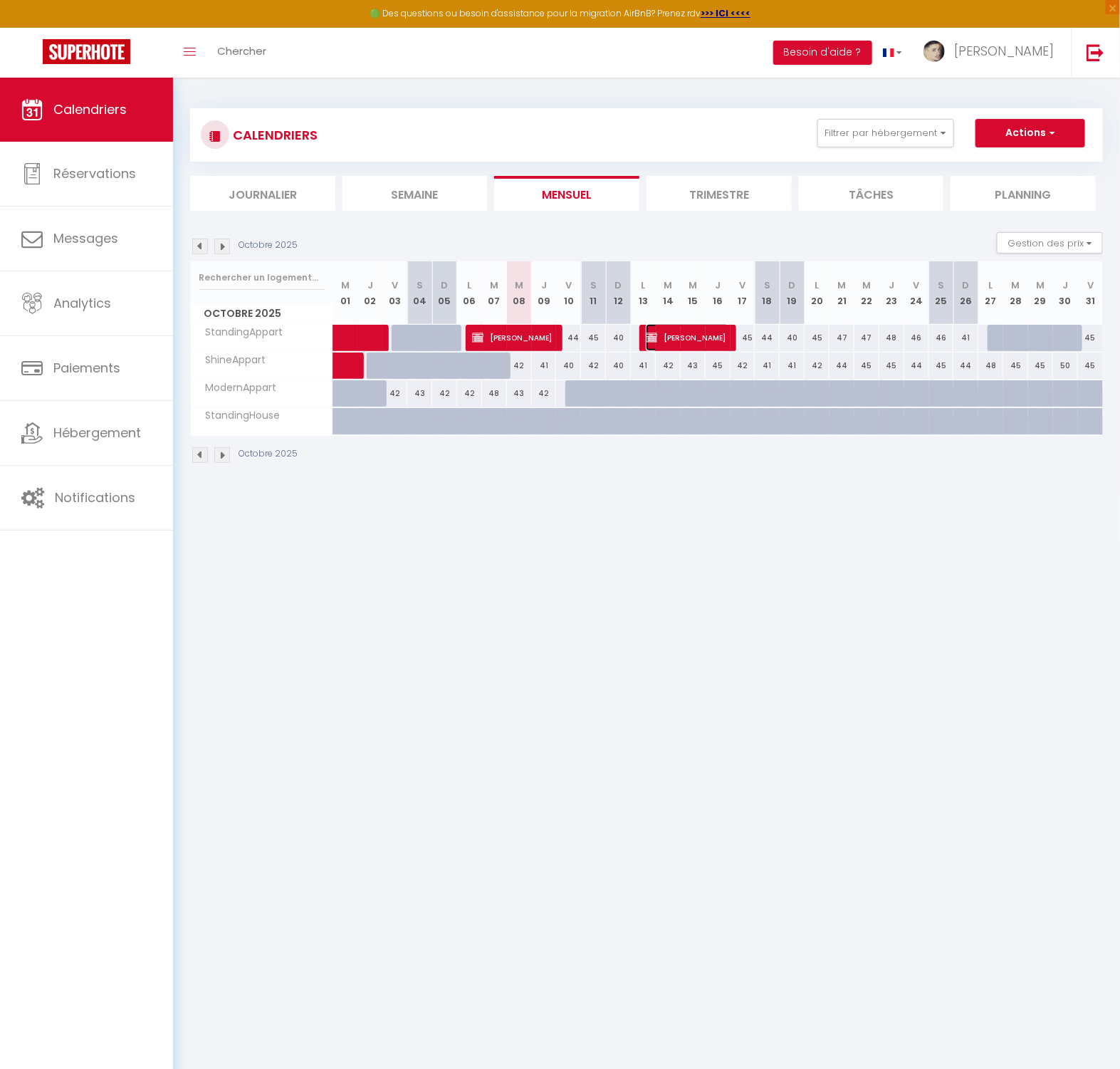
click at [680, 342] on span "[PERSON_NAME]" at bounding box center [687, 338] width 83 height 27
select select "OK"
select select "KO"
select select "0"
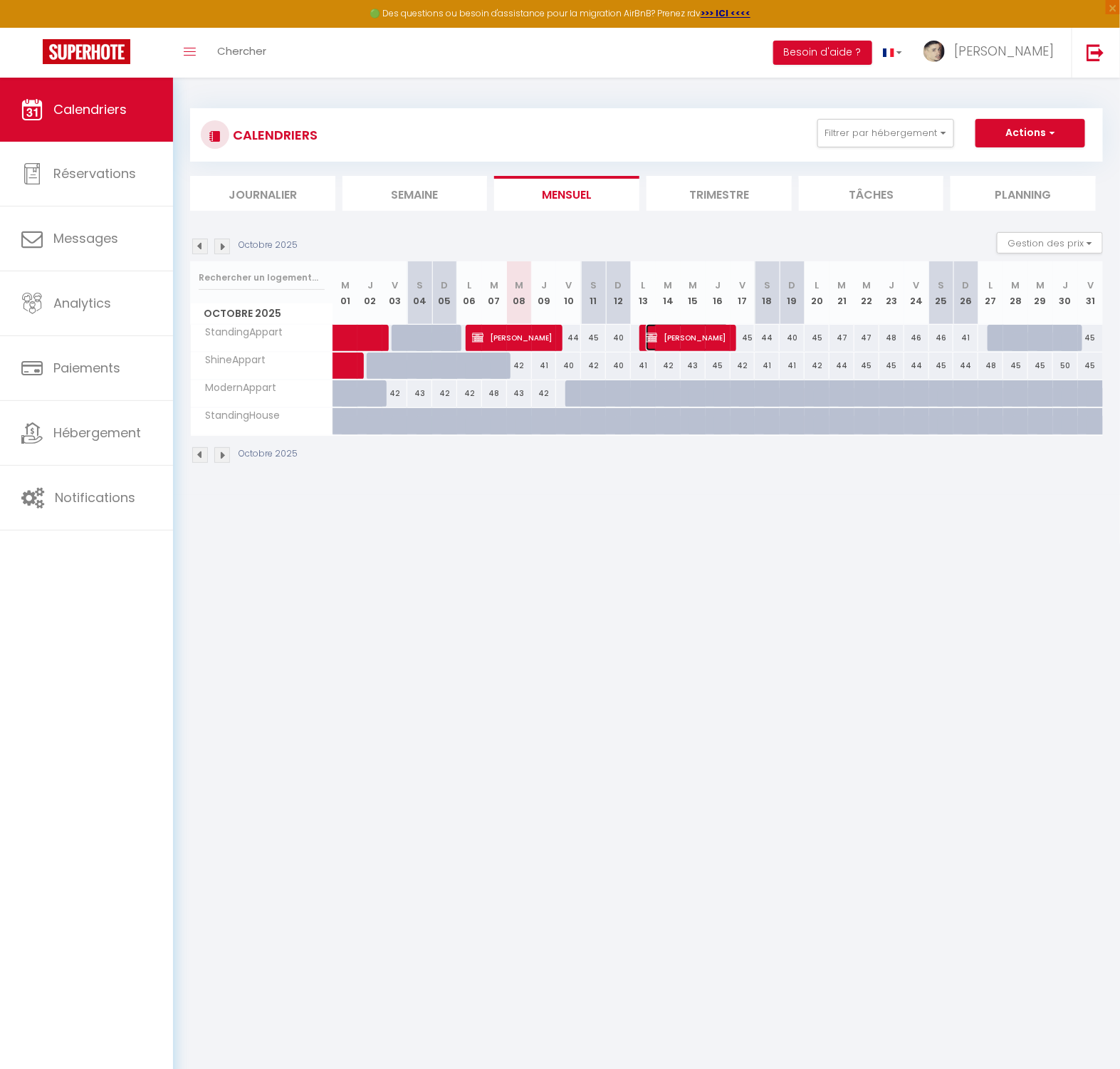
select select "1"
select select
select select "10867"
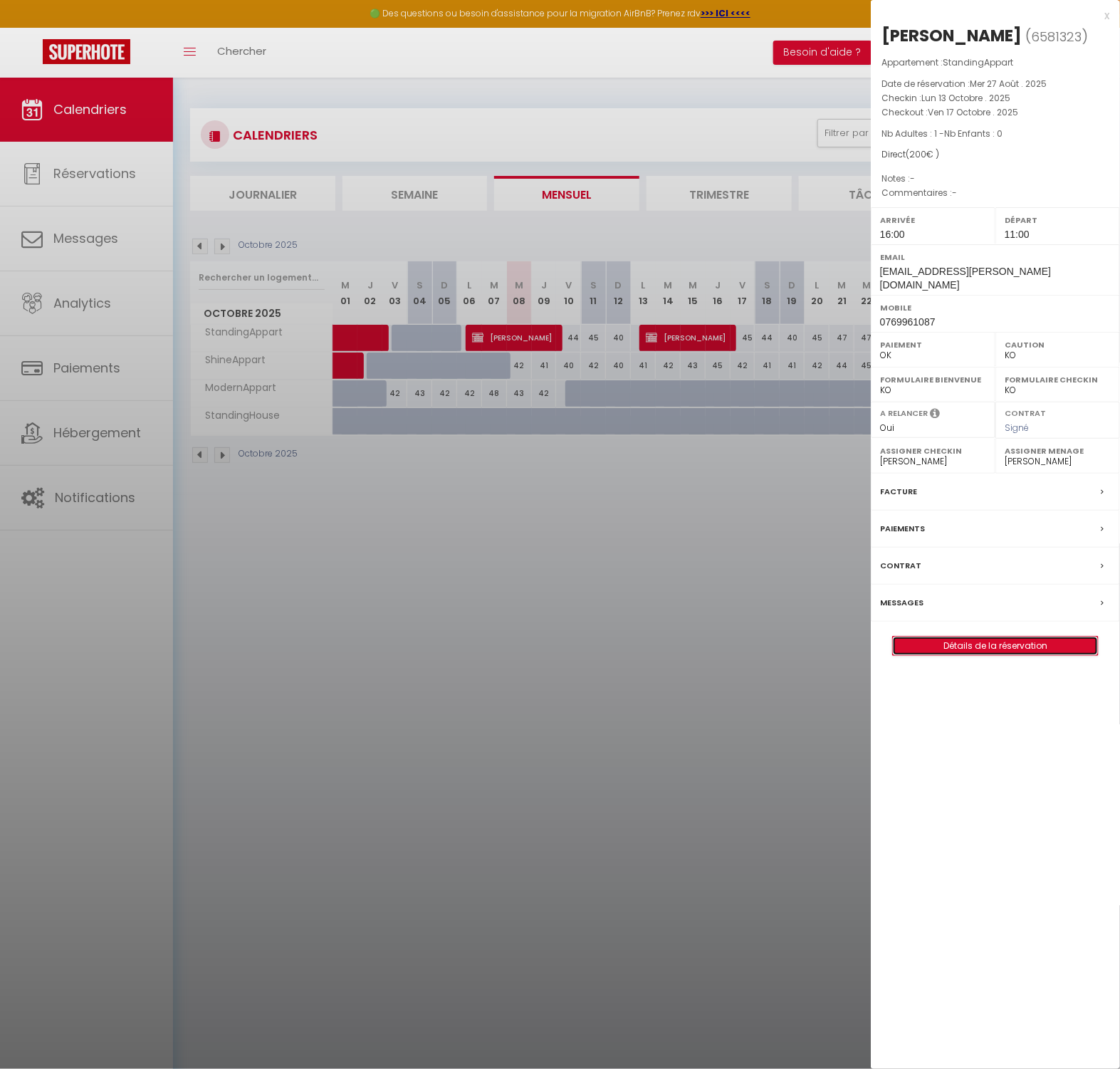
click at [961, 637] on link "Détails de la réservation" at bounding box center [995, 646] width 205 height 18
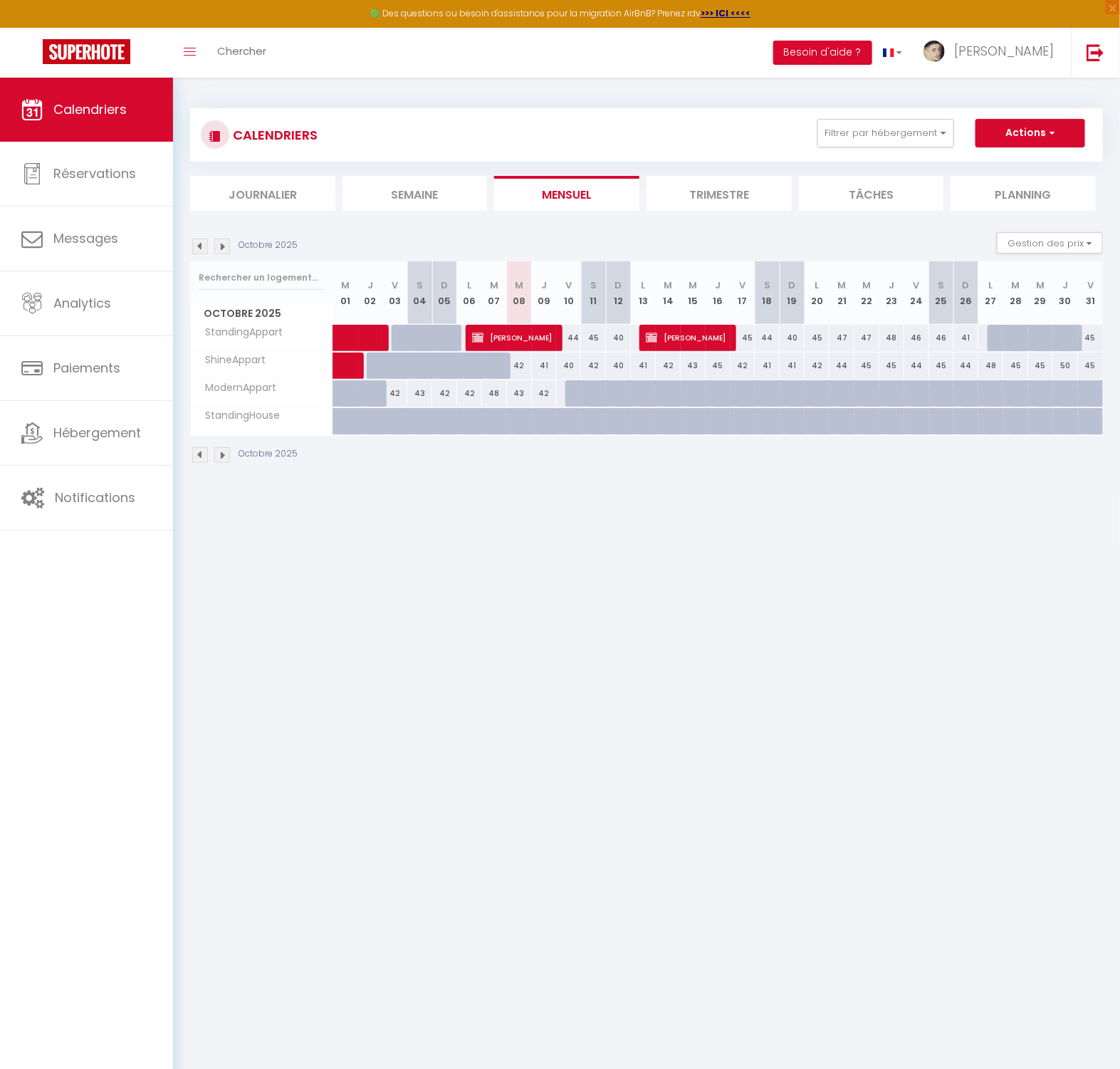
click at [815, 341] on div "45" at bounding box center [817, 338] width 25 height 26
type input "45"
type input "Lun 20 Octobre 2025"
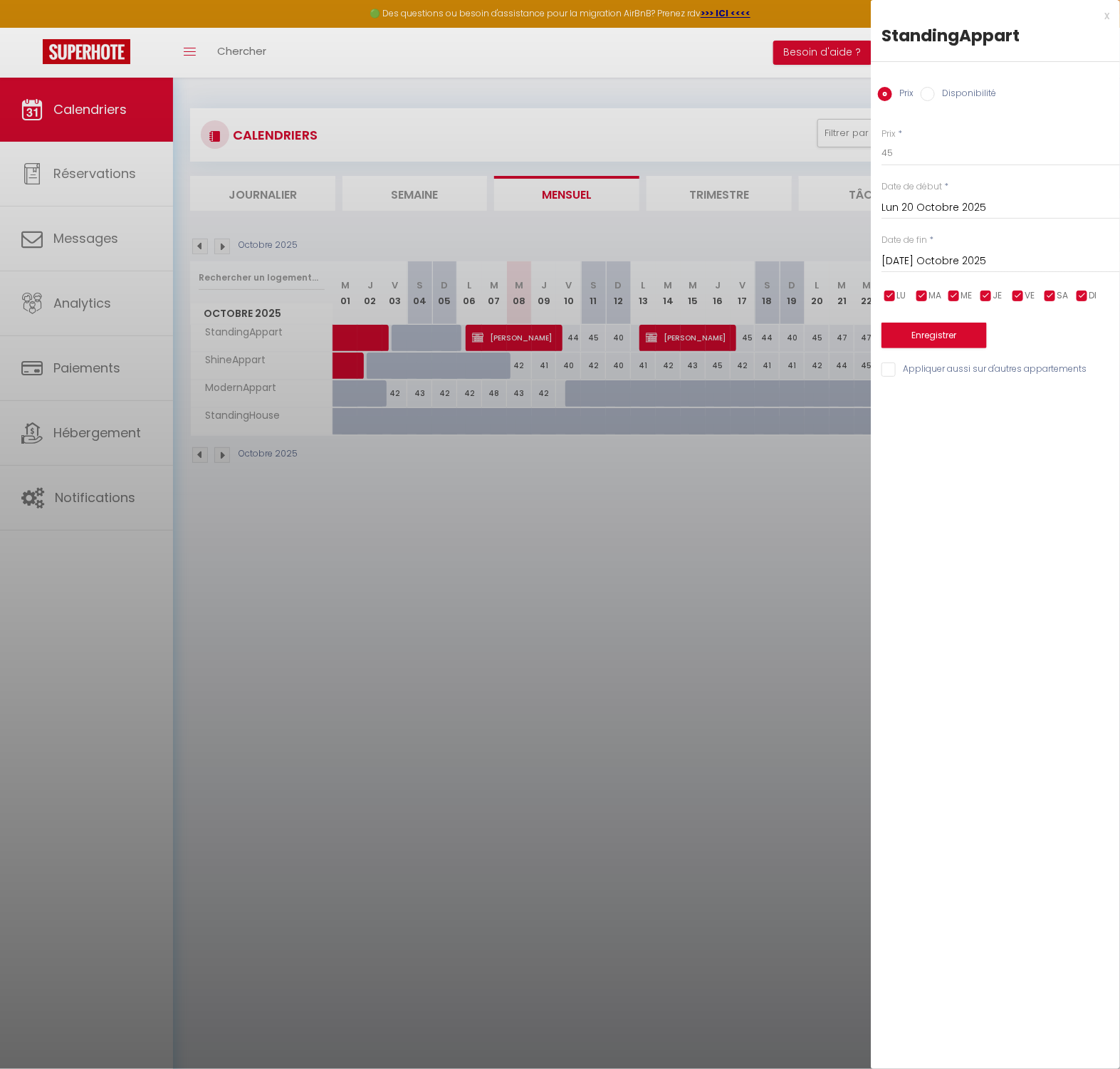
click at [956, 250] on div "Mar 21 Octobre 2025 < Oct 2025 > Dim Lun Mar Mer Jeu Ven Sam 1 2 3 4 5 6 7 8 9 …" at bounding box center [1000, 260] width 239 height 26
click at [961, 261] on input "Mar 21 Octobre 2025" at bounding box center [1000, 261] width 239 height 18
click at [1037, 429] on span "24" at bounding box center [1049, 428] width 31 height 28
type input "Ven 24 Octobre 2025"
click at [943, 110] on div "Prix * 45 Statut * Disponible Indisponible Date de début * Lun 20 Octobre 2025 …" at bounding box center [994, 244] width 249 height 269
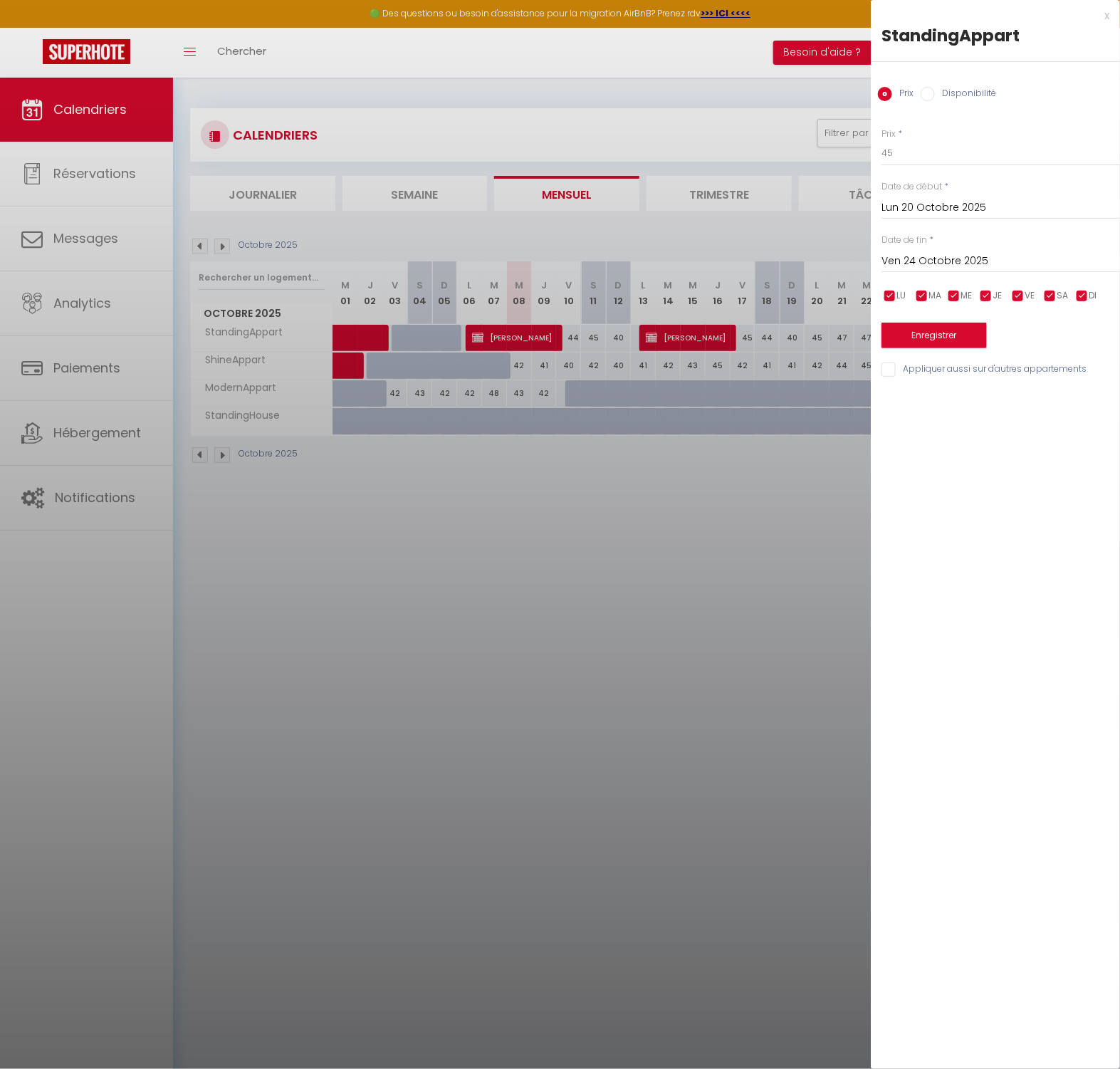
click at [968, 88] on label "Disponibilité" at bounding box center [965, 95] width 61 height 16
click at [935, 88] on input "Disponibilité" at bounding box center [927, 94] width 14 height 14
radio input "true"
radio input "false"
click at [930, 163] on select "Disponible Indisponible" at bounding box center [1000, 153] width 239 height 27
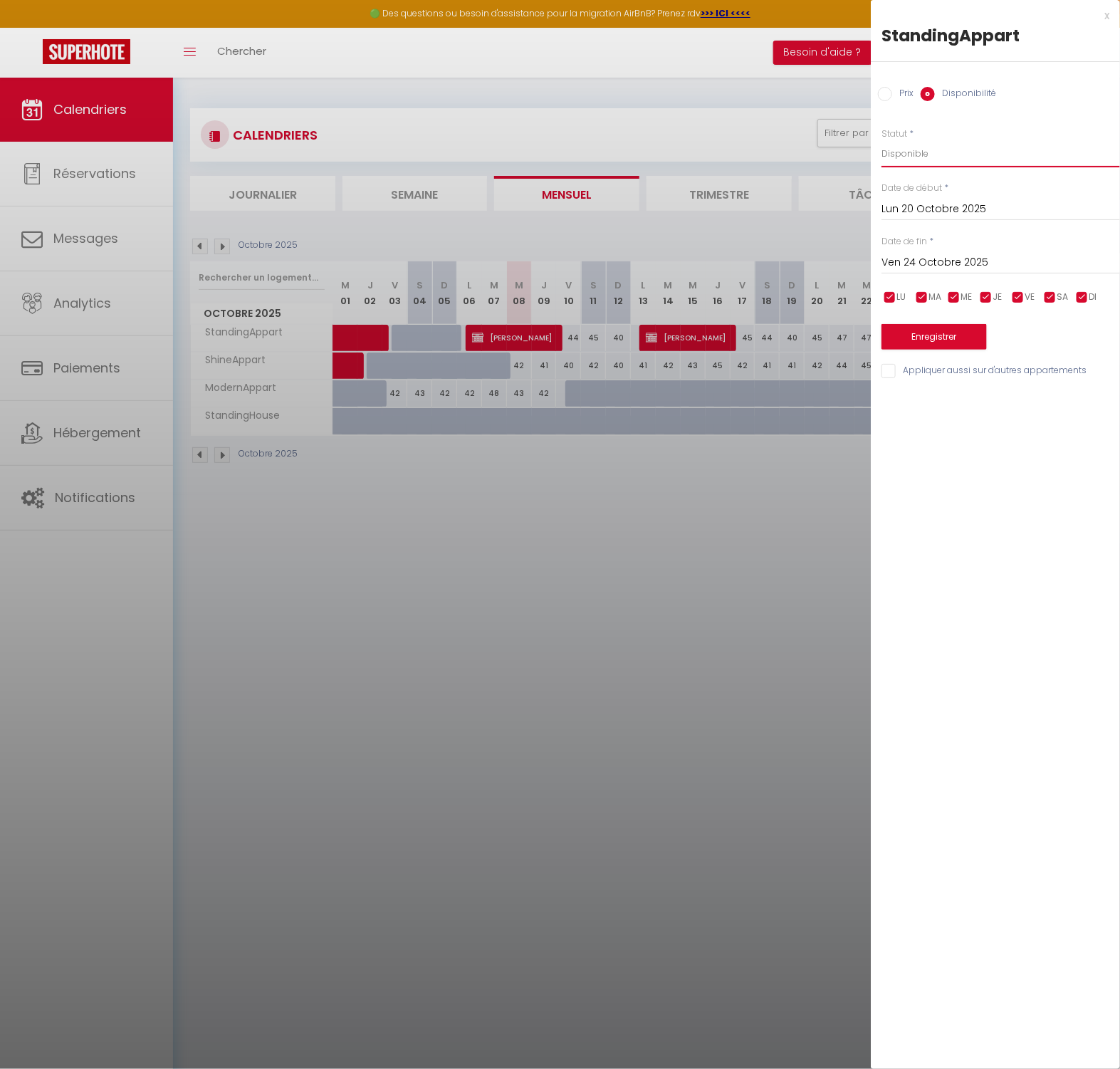
click at [881, 140] on select "Disponible Indisponible" at bounding box center [1000, 153] width 239 height 27
click at [924, 156] on select "Disponible Indisponible" at bounding box center [1000, 153] width 239 height 27
select select "0"
click at [881, 140] on select "Disponible Indisponible" at bounding box center [1000, 153] width 239 height 27
click at [942, 333] on button "Enregistrer" at bounding box center [934, 337] width 106 height 26
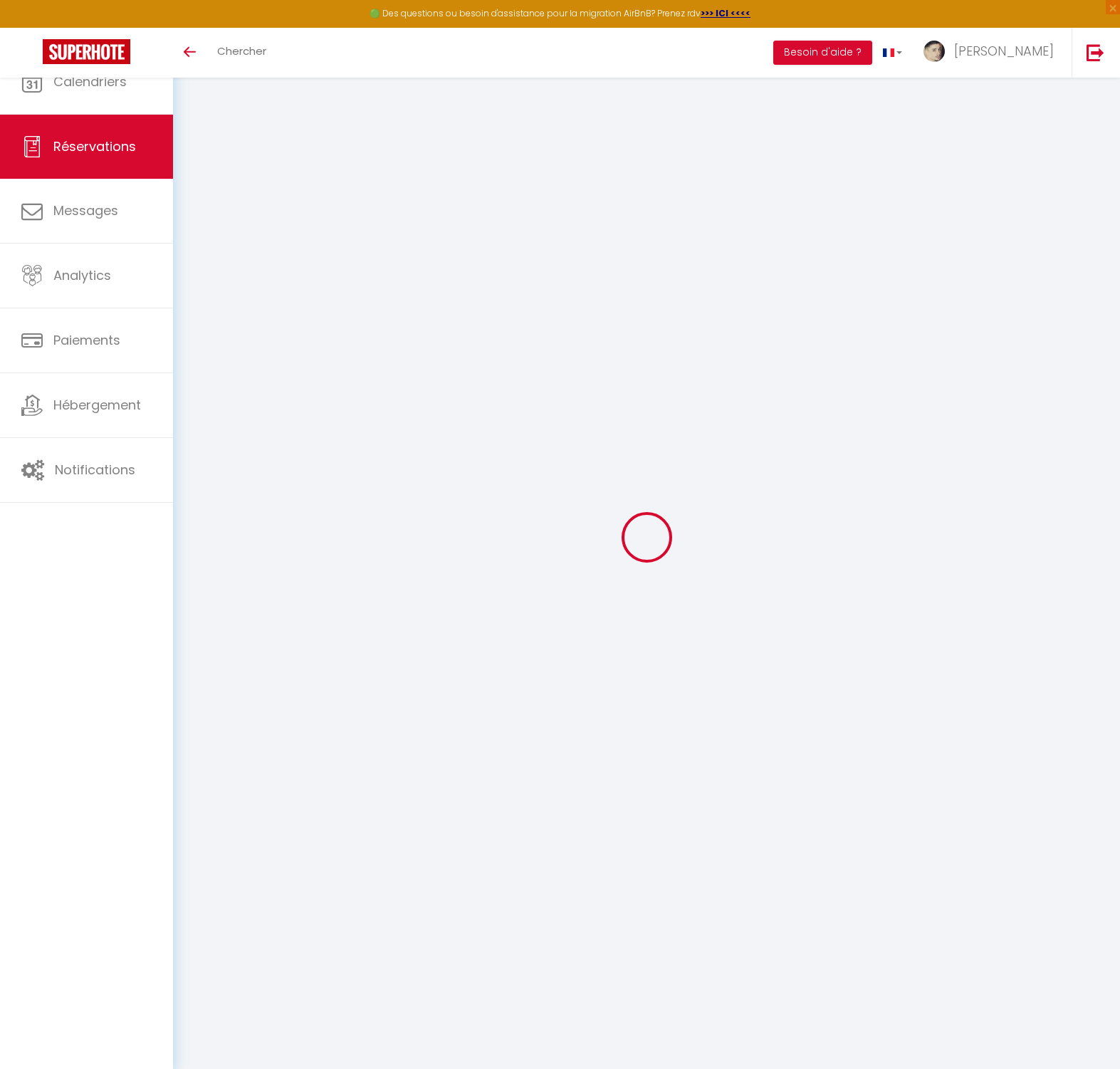
select select
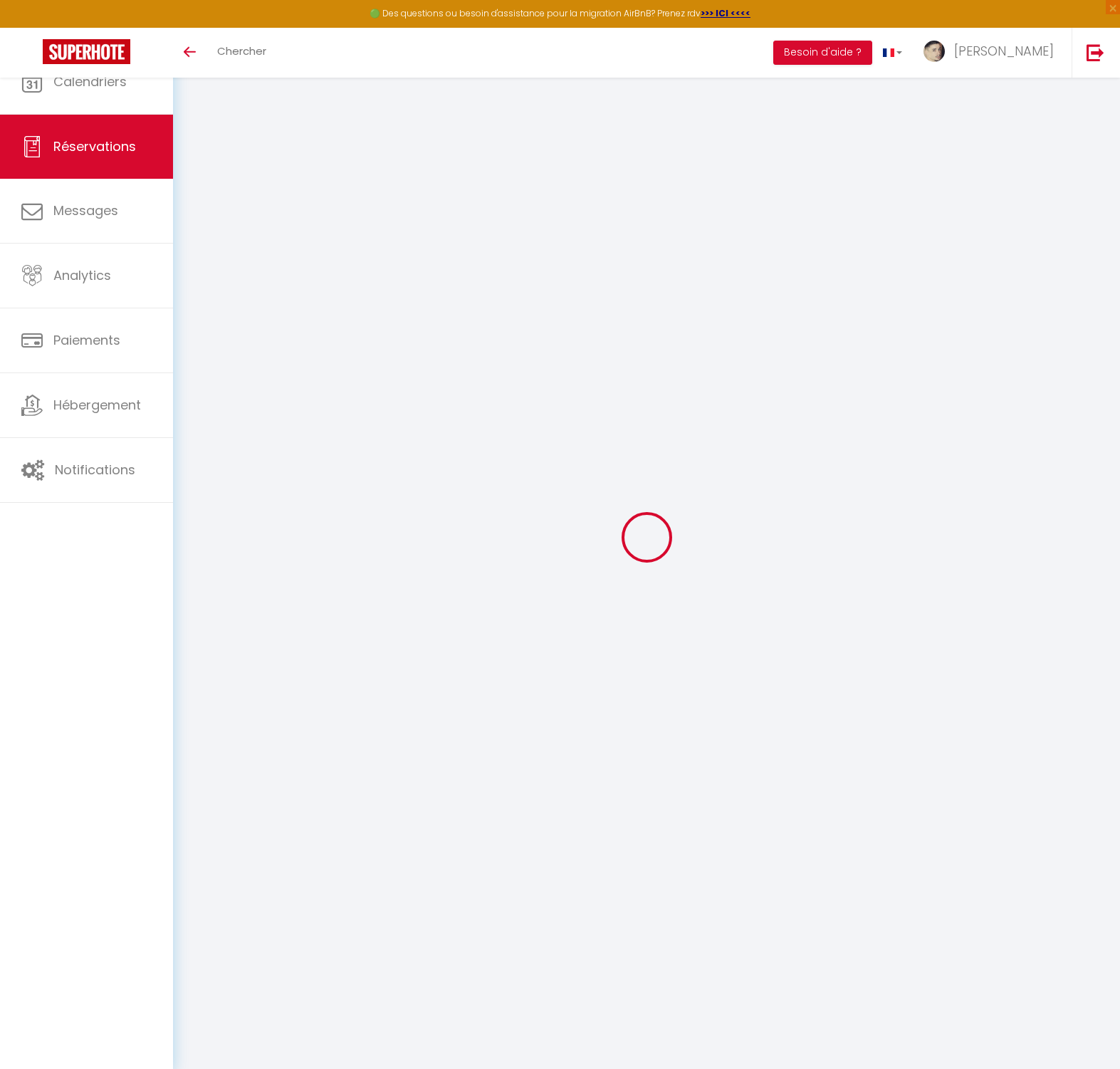
type input "Matys"
type input "[PERSON_NAME]"
type input "[EMAIL_ADDRESS][DOMAIN_NAME]"
type input "0769961087"
type input "33450"
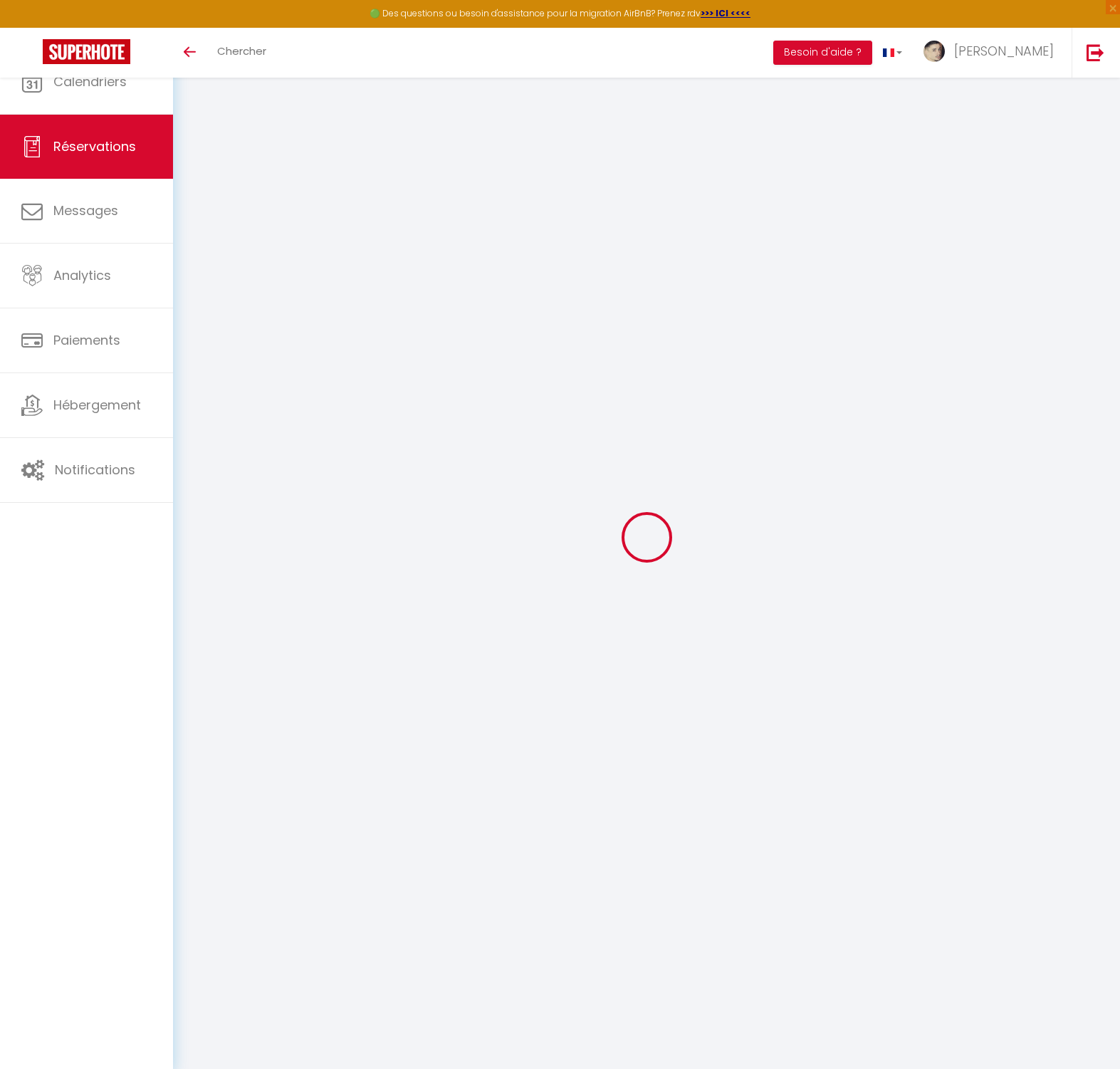
type input "10 Lotissement le moine blanc"
type input "IZON"
select select "FR"
select select "3625"
select select "1"
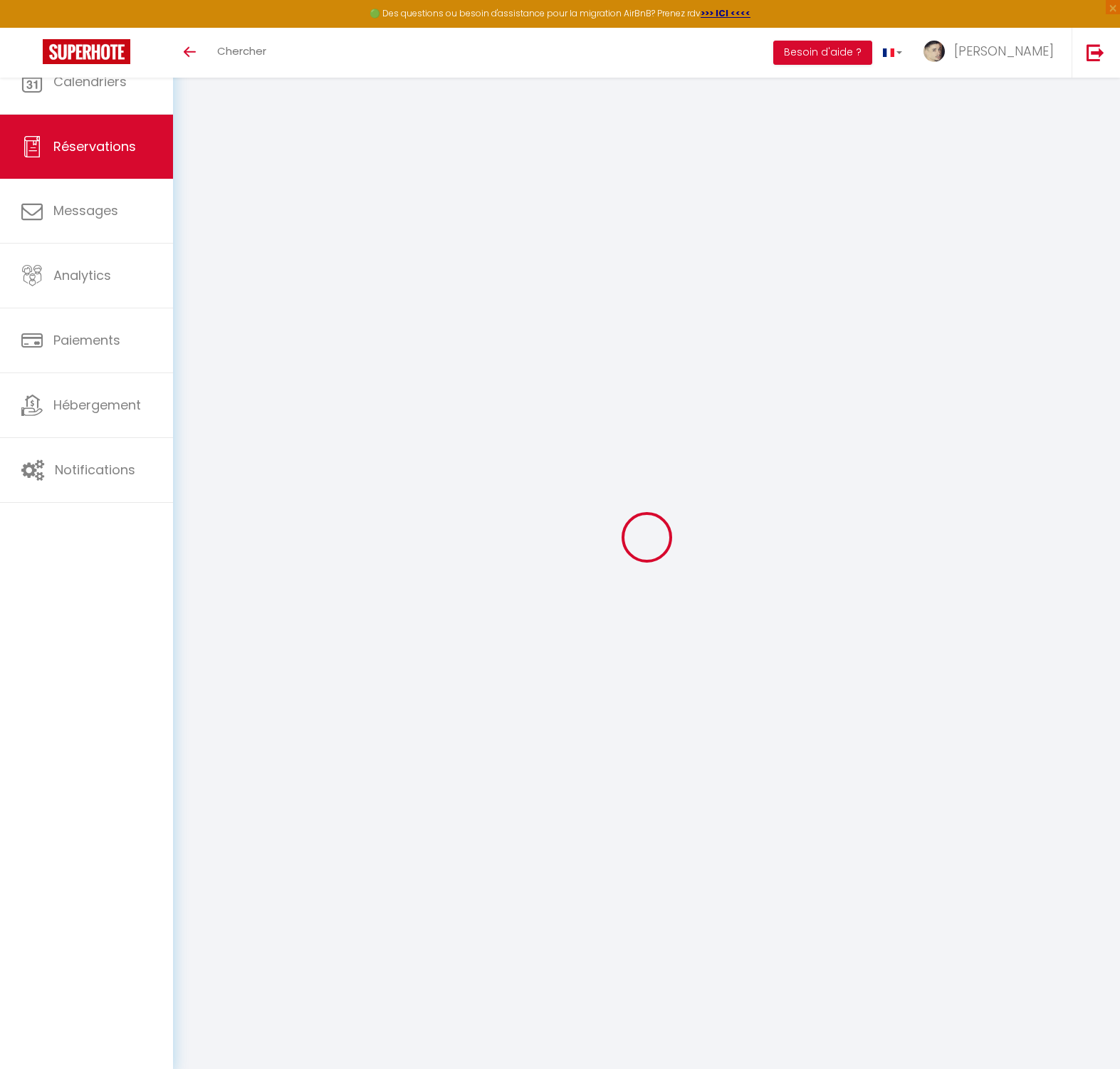
type input "Lun 13 Octobre 2025"
select select
type input "Ven 17 Octobre 2025"
select select
type input "1"
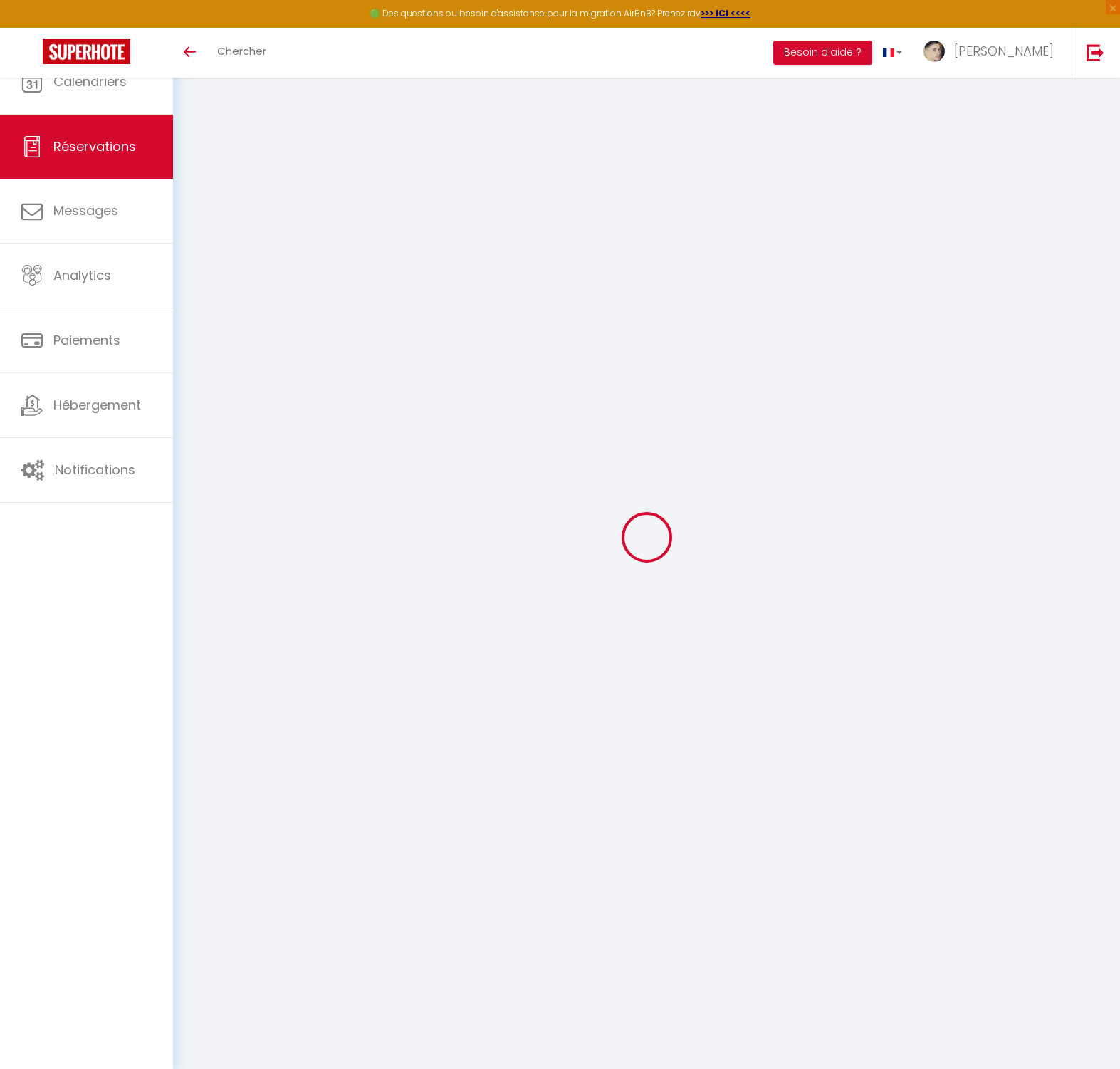
select select "12"
select select
type input "168"
checkbox input "false"
type input "0"
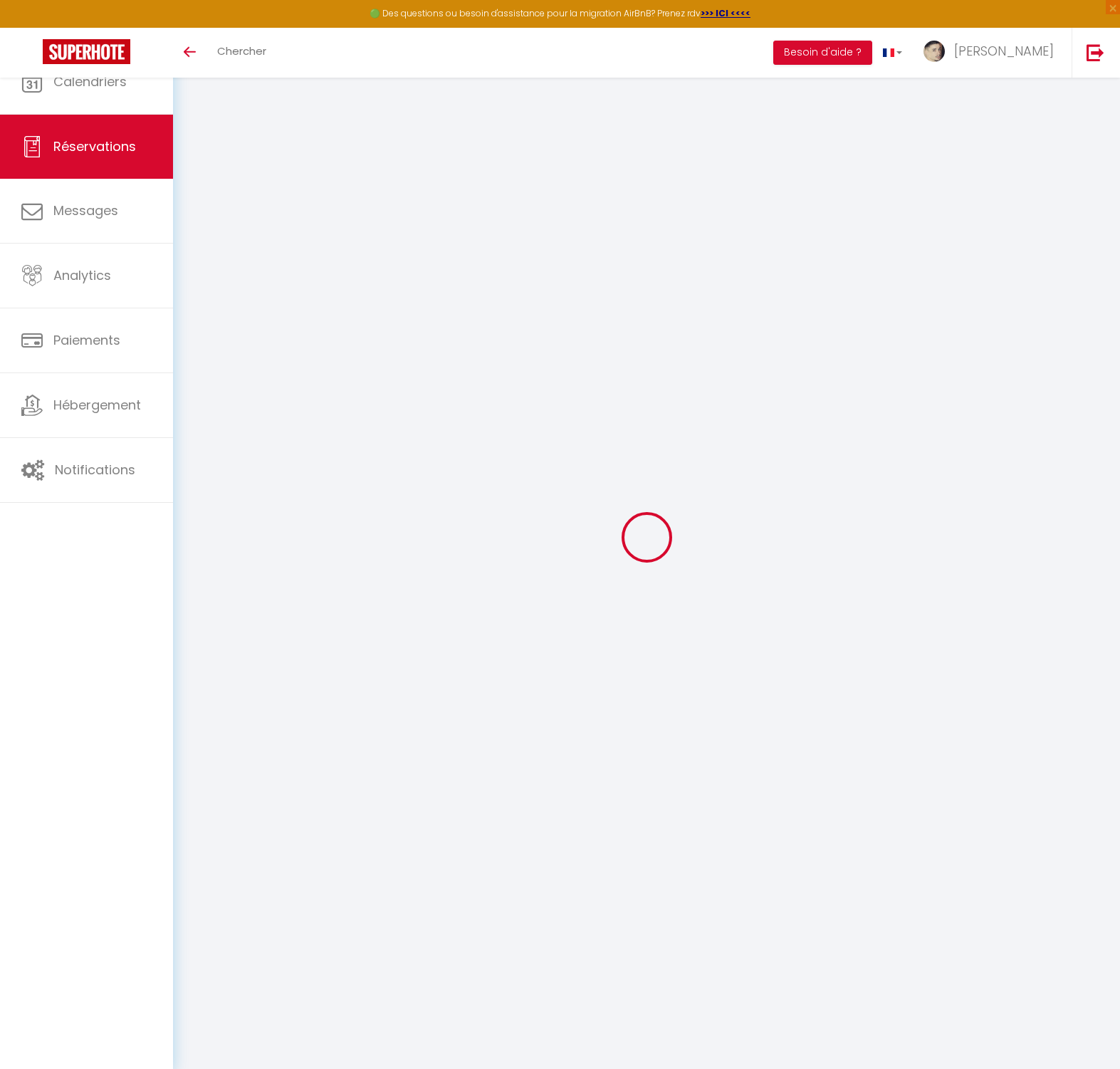
type input "0"
select select
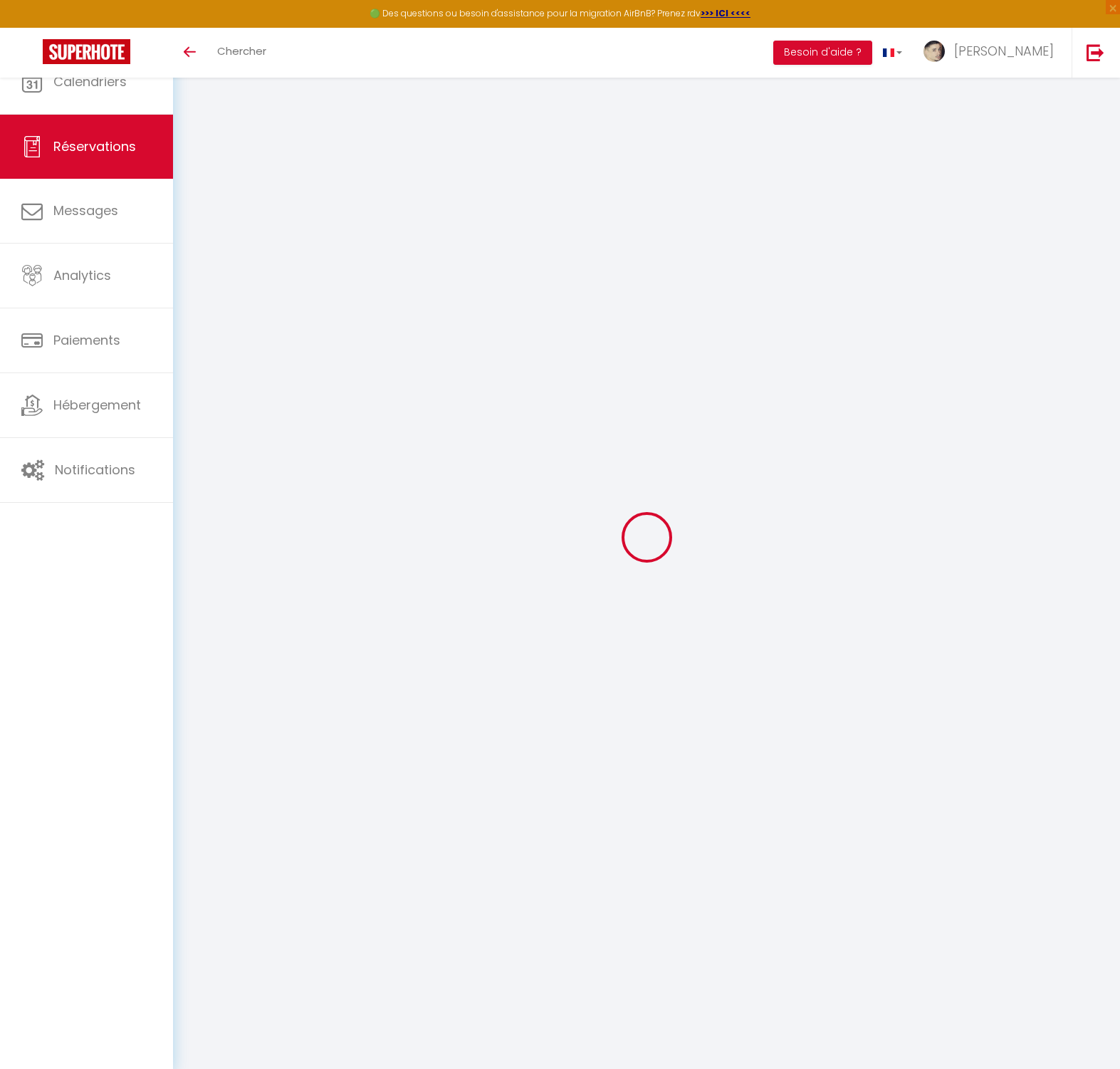
select select "14"
checkbox input "false"
select select
checkbox input "false"
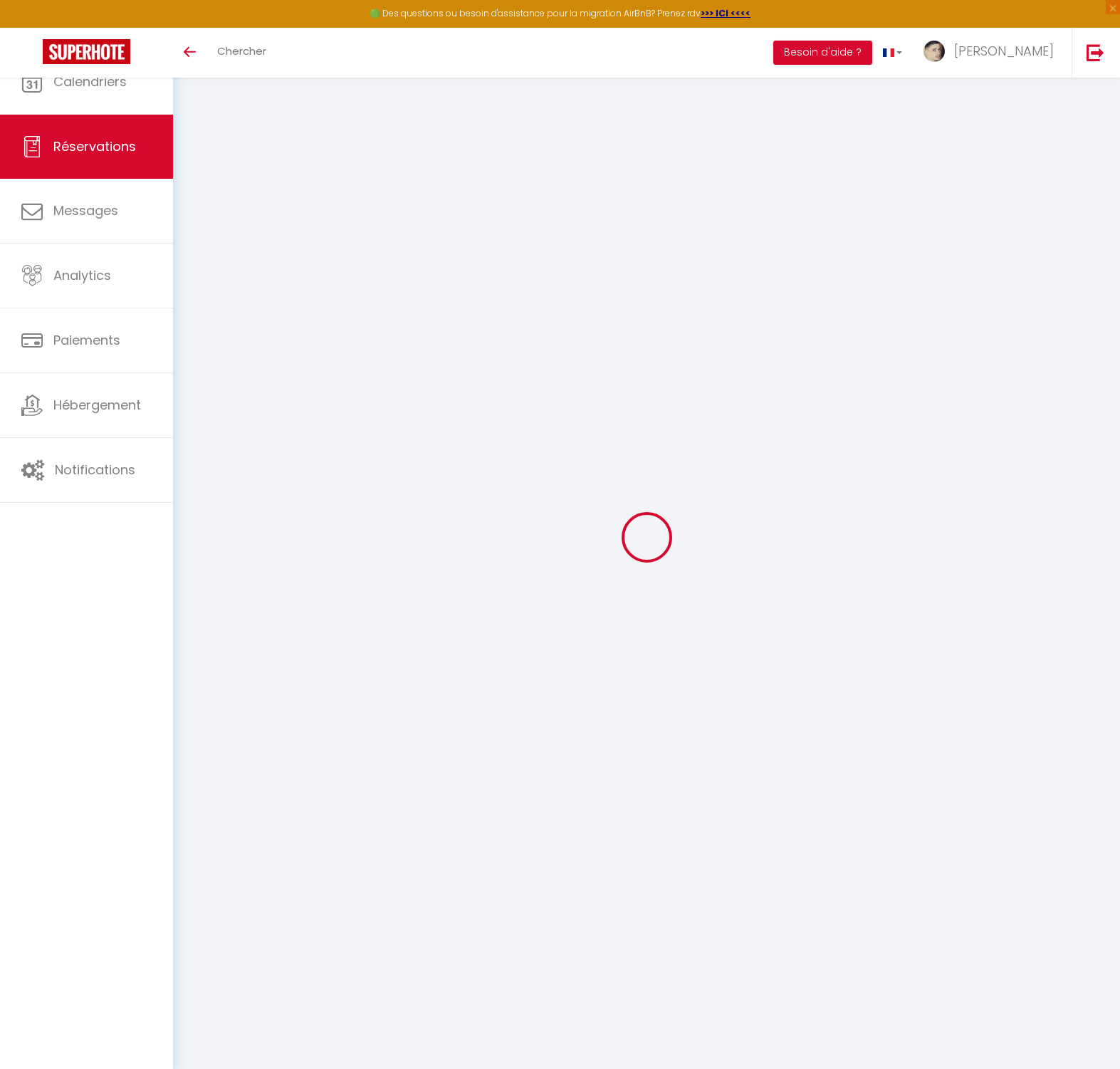
select select
checkbox input "false"
type input "32"
select select
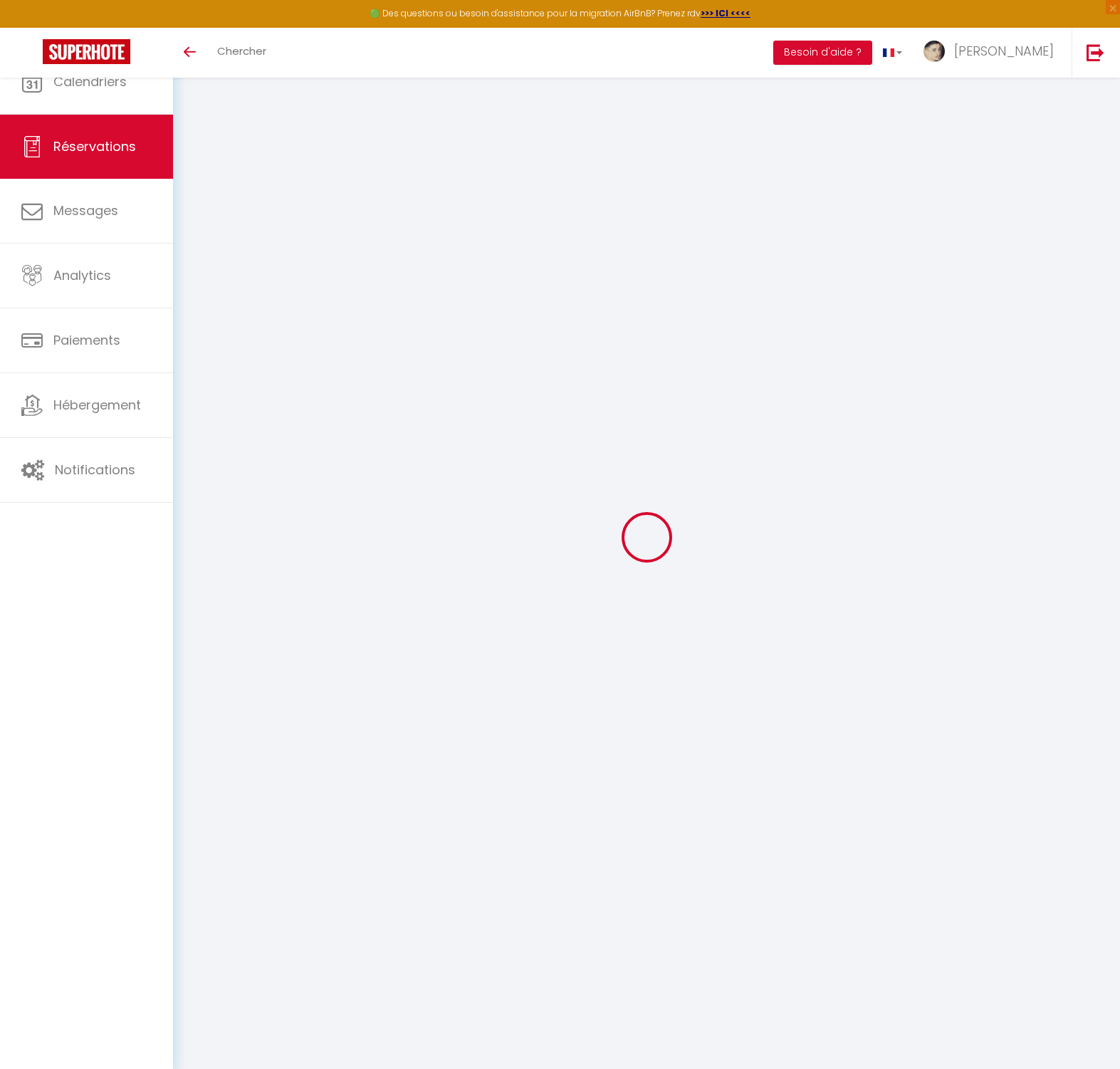
select select
checkbox input "false"
select select "16:00"
select select "11:00"
select select
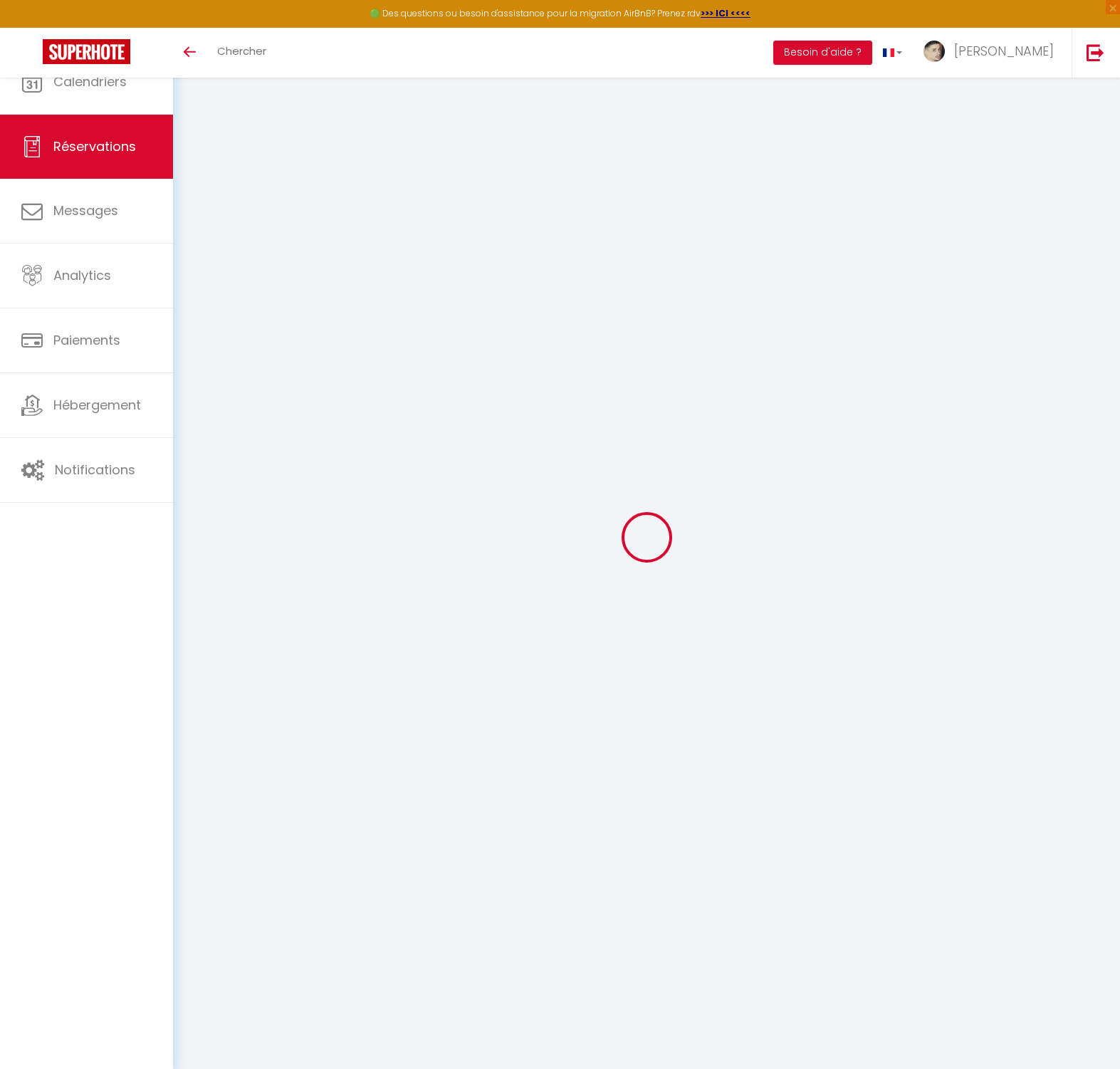
select select
type input "[PERSON_NAME]"
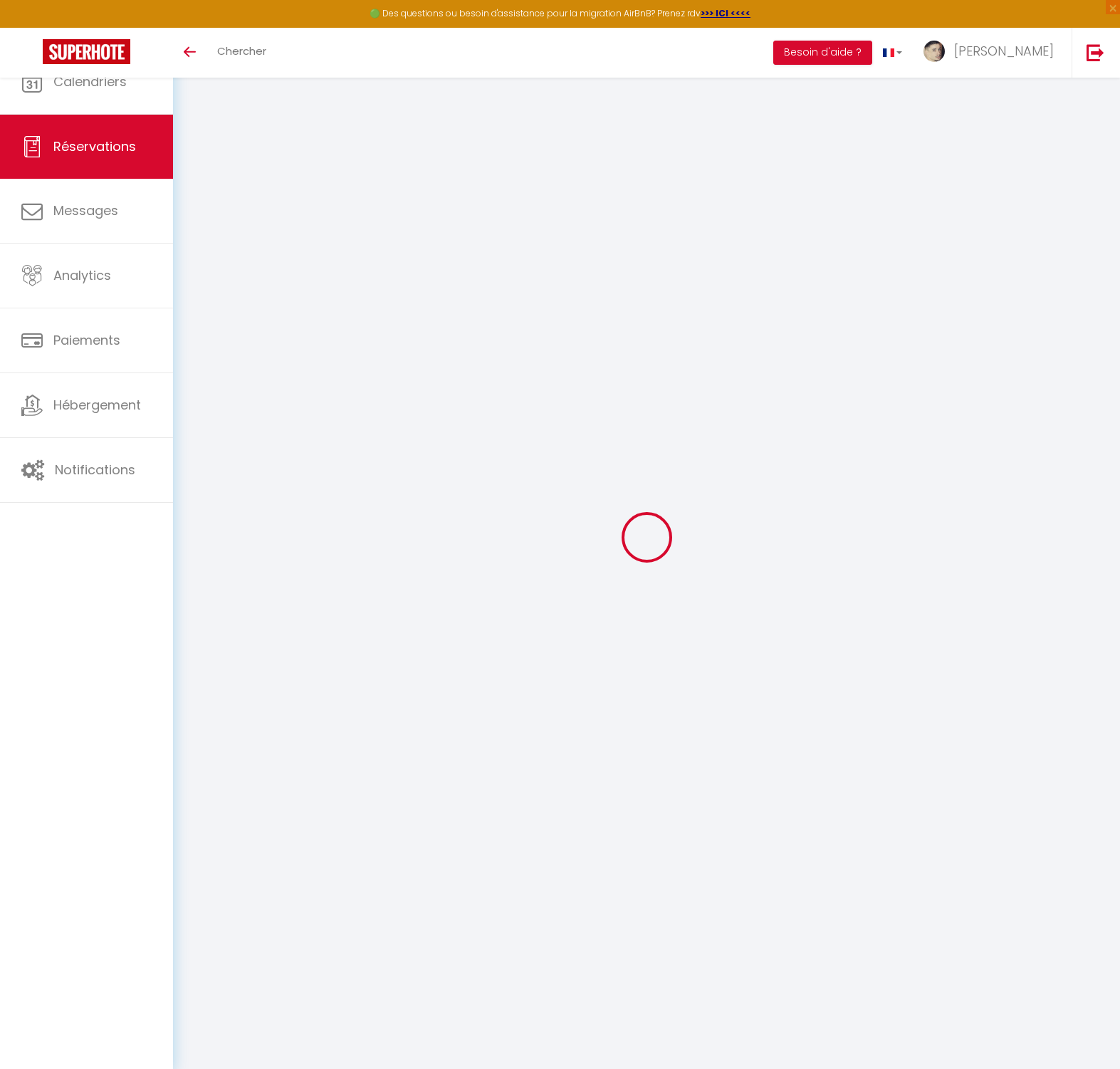
type input "[PERSON_NAME]"
type input "[EMAIL_ADDRESS][PERSON_NAME][DOMAIN_NAME]"
type input "0769961087"
type input "33450"
type input "10 Lotissement le moine blanc"
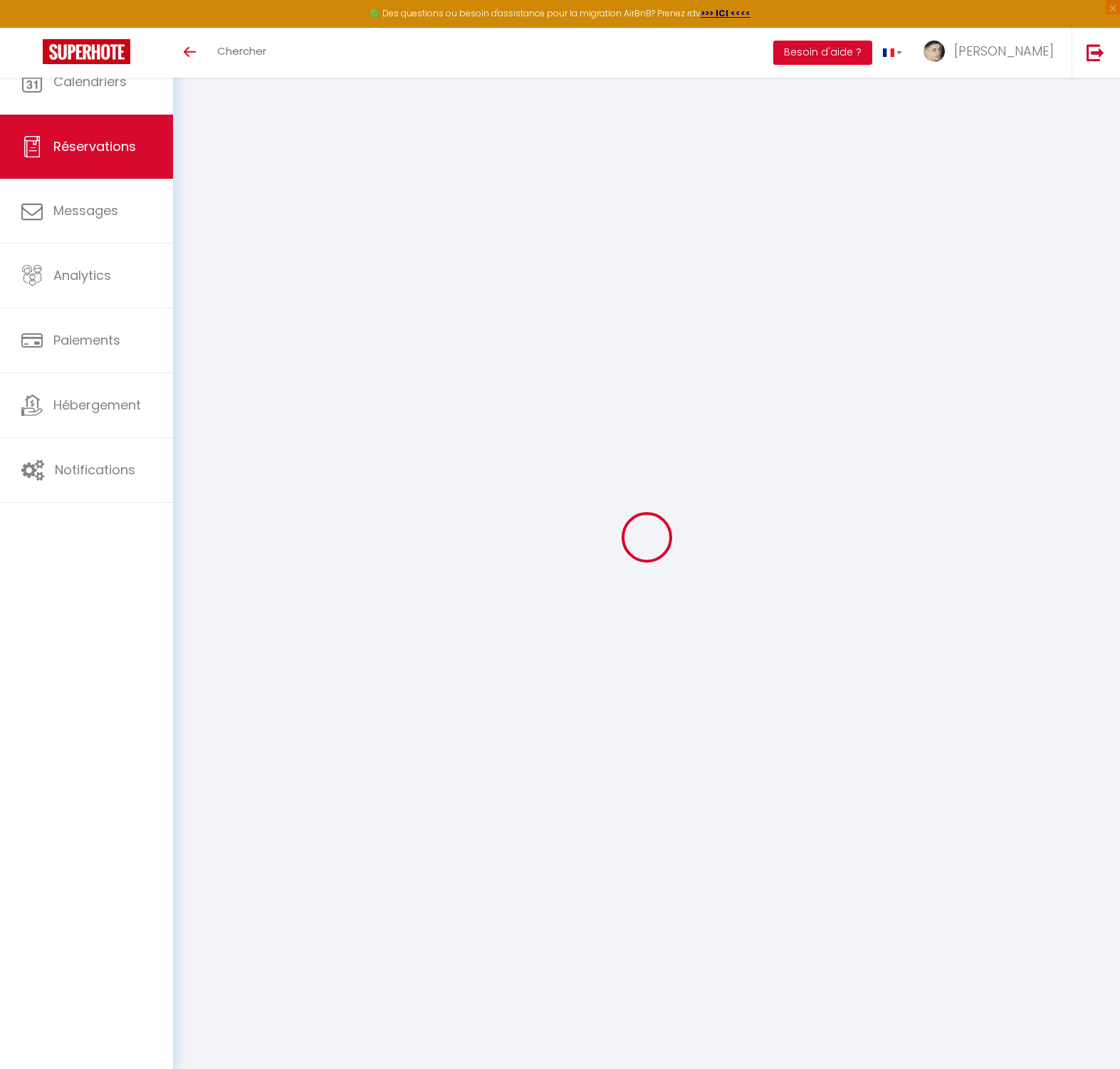
type input "IZON"
select select "FR"
select select "3625"
select select "1"
type input "Lun 13 Octobre 2025"
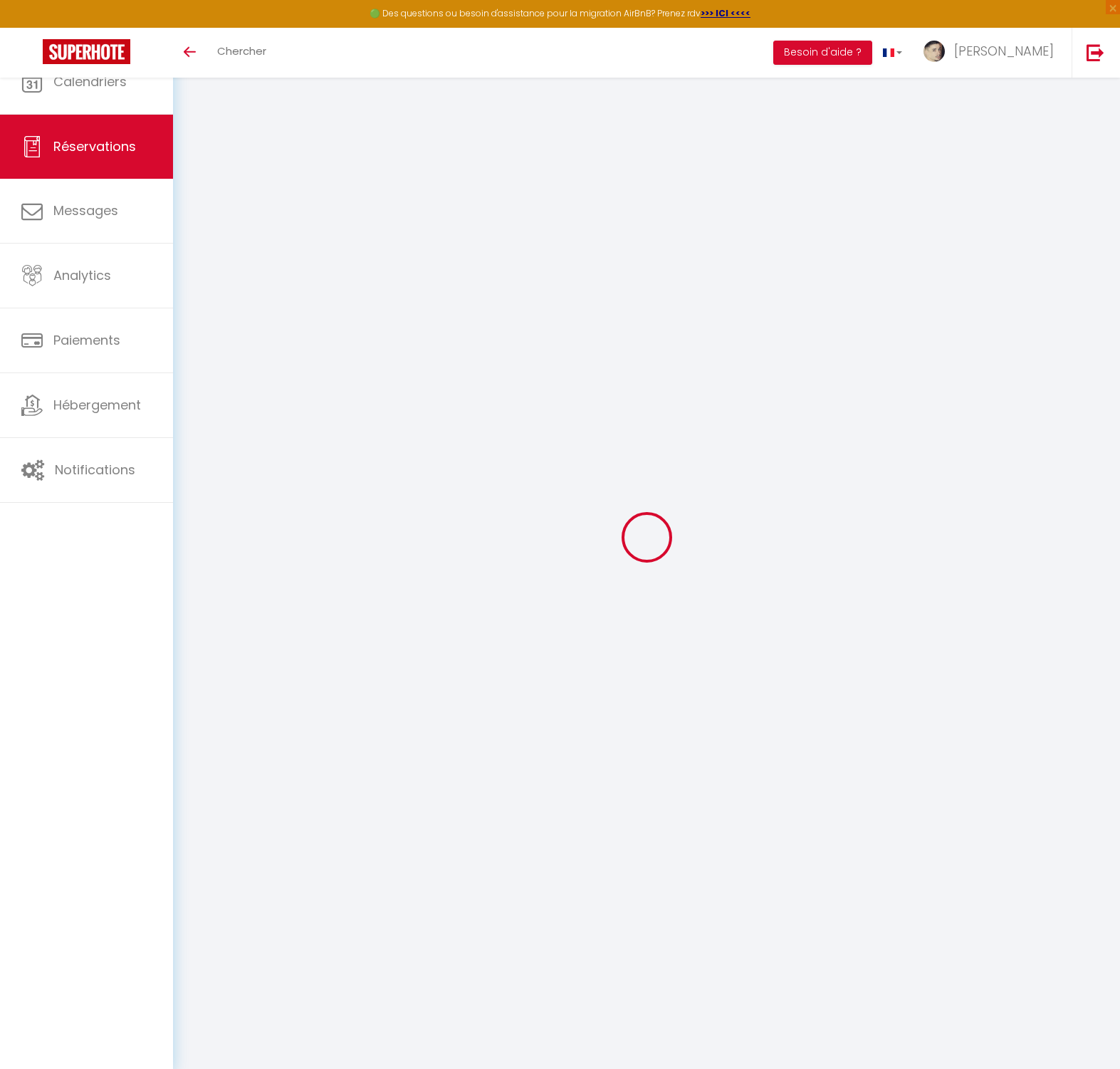
select select
type input "Ven 17 Octobre 2025"
select select
type input "1"
select select "12"
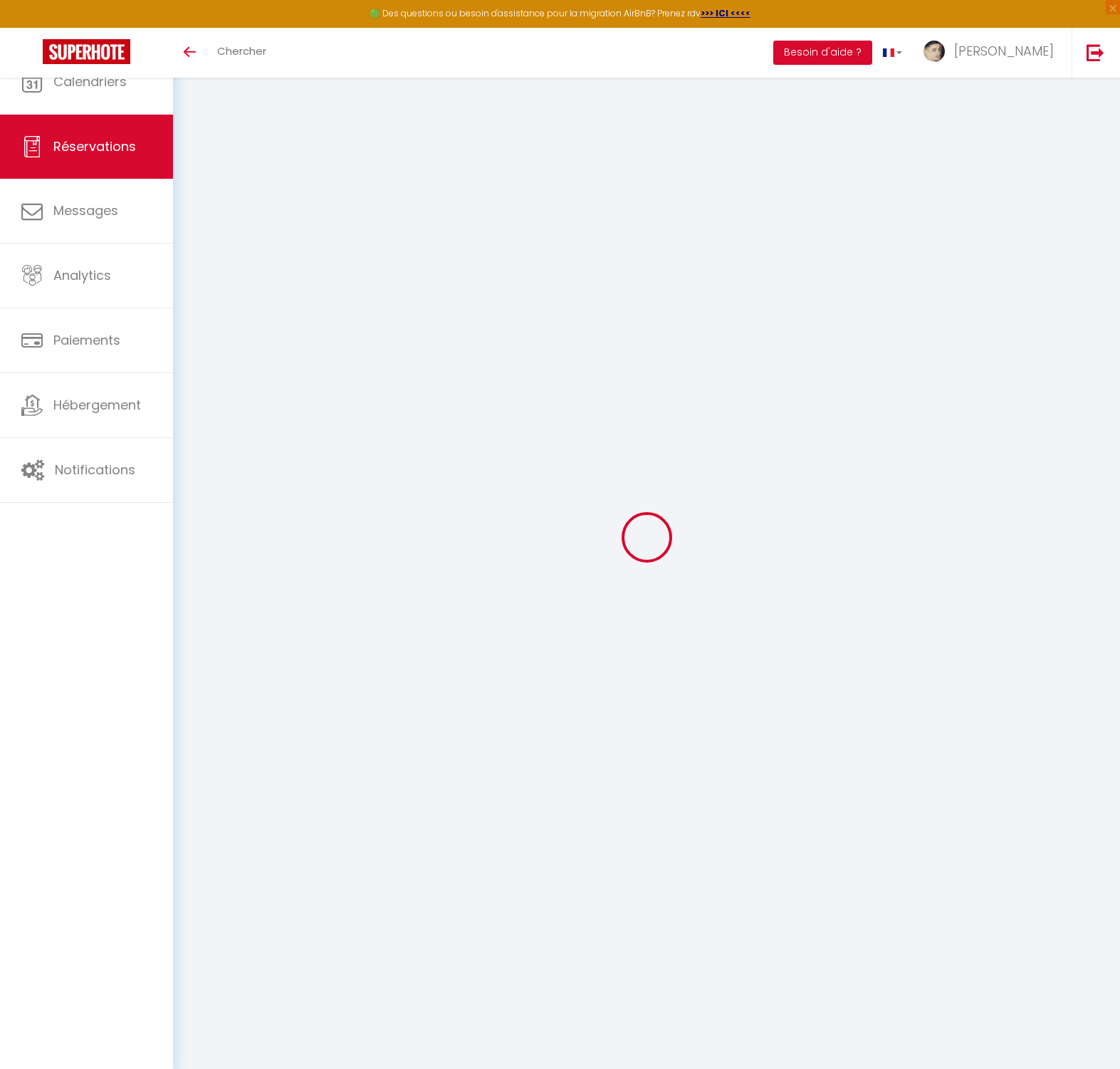
select select
type input "168"
checkbox input "false"
type input "0"
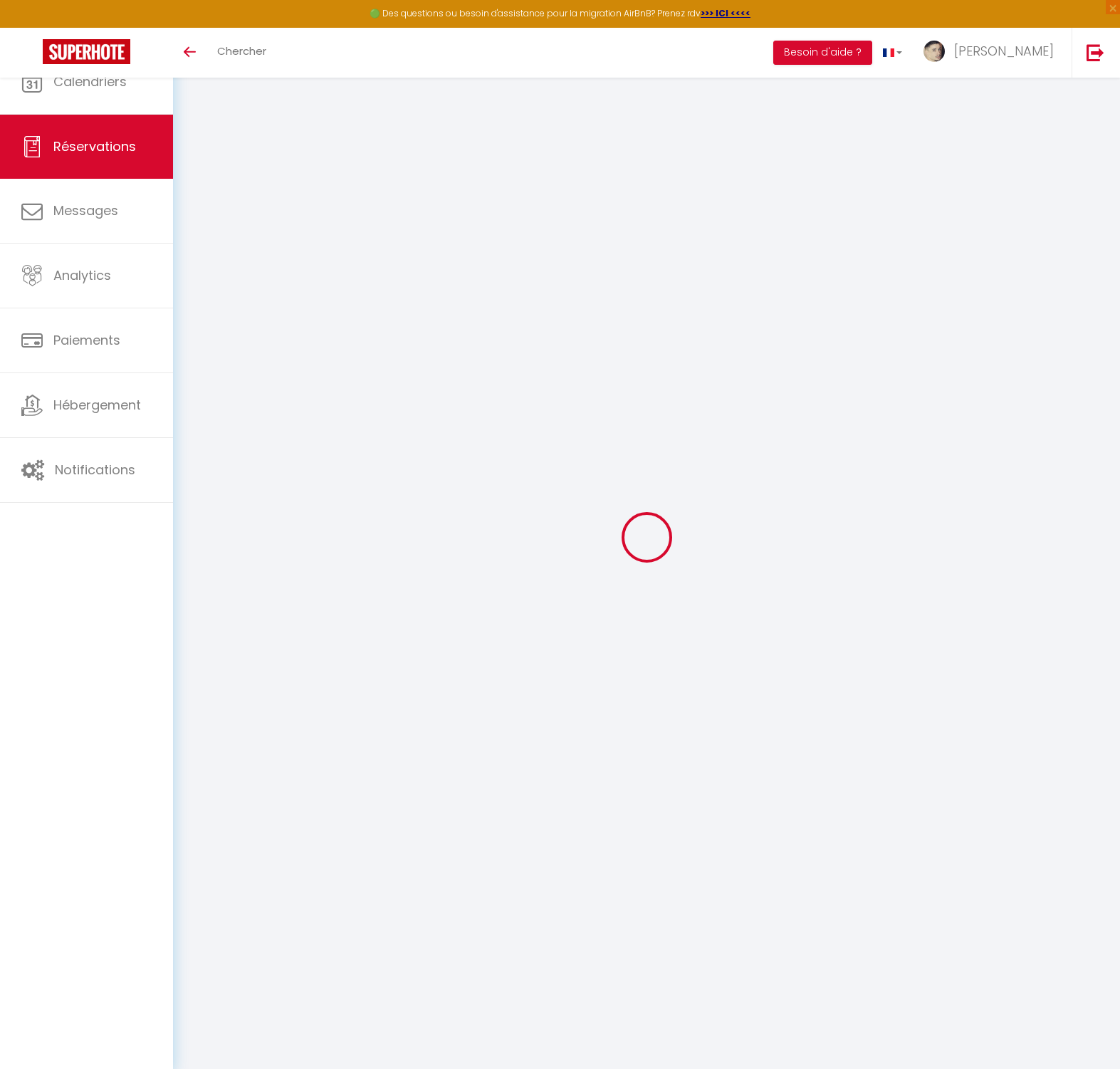
type input "0"
select select
select select "14"
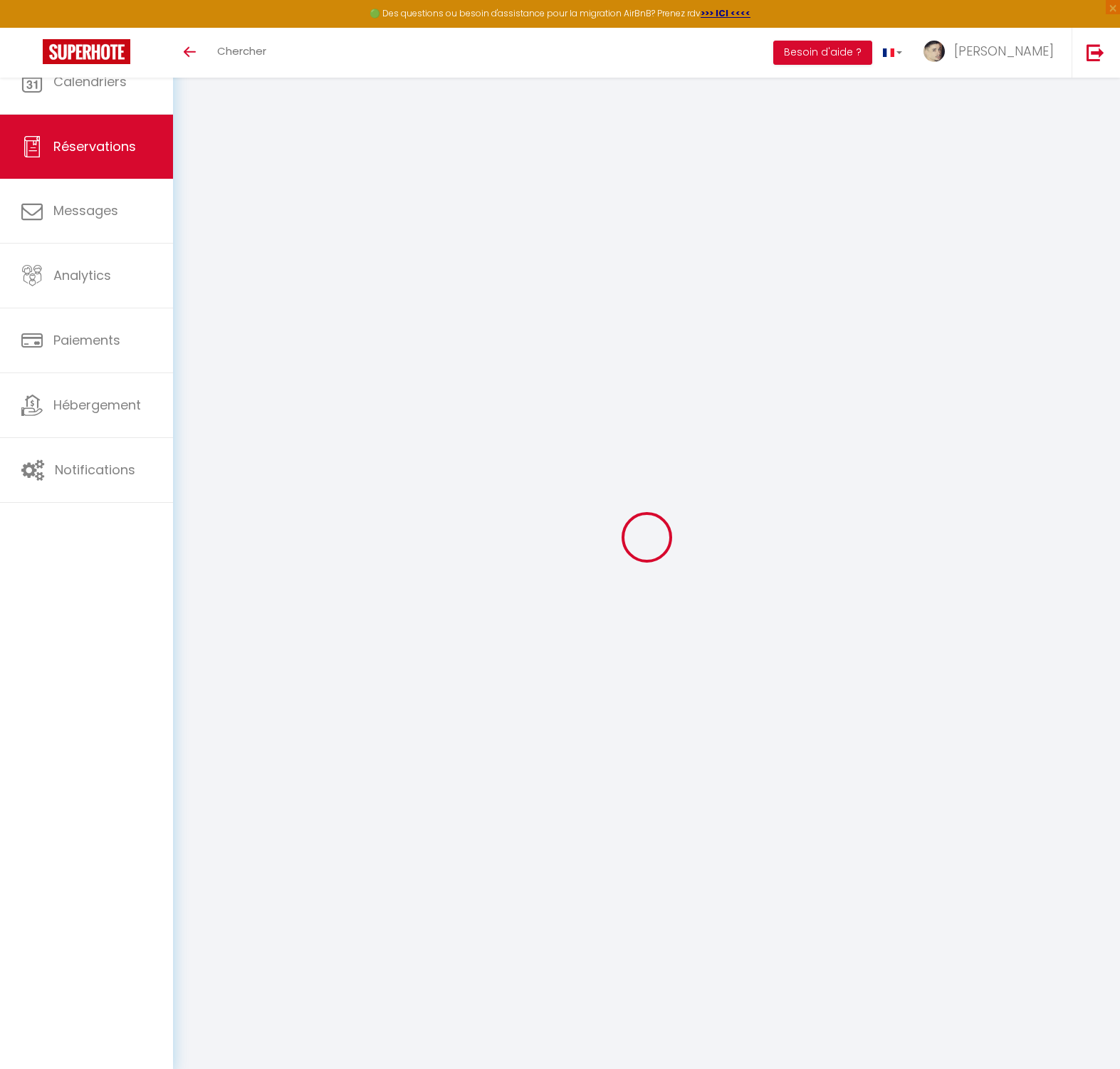
checkbox input "false"
select select
checkbox input "false"
select select
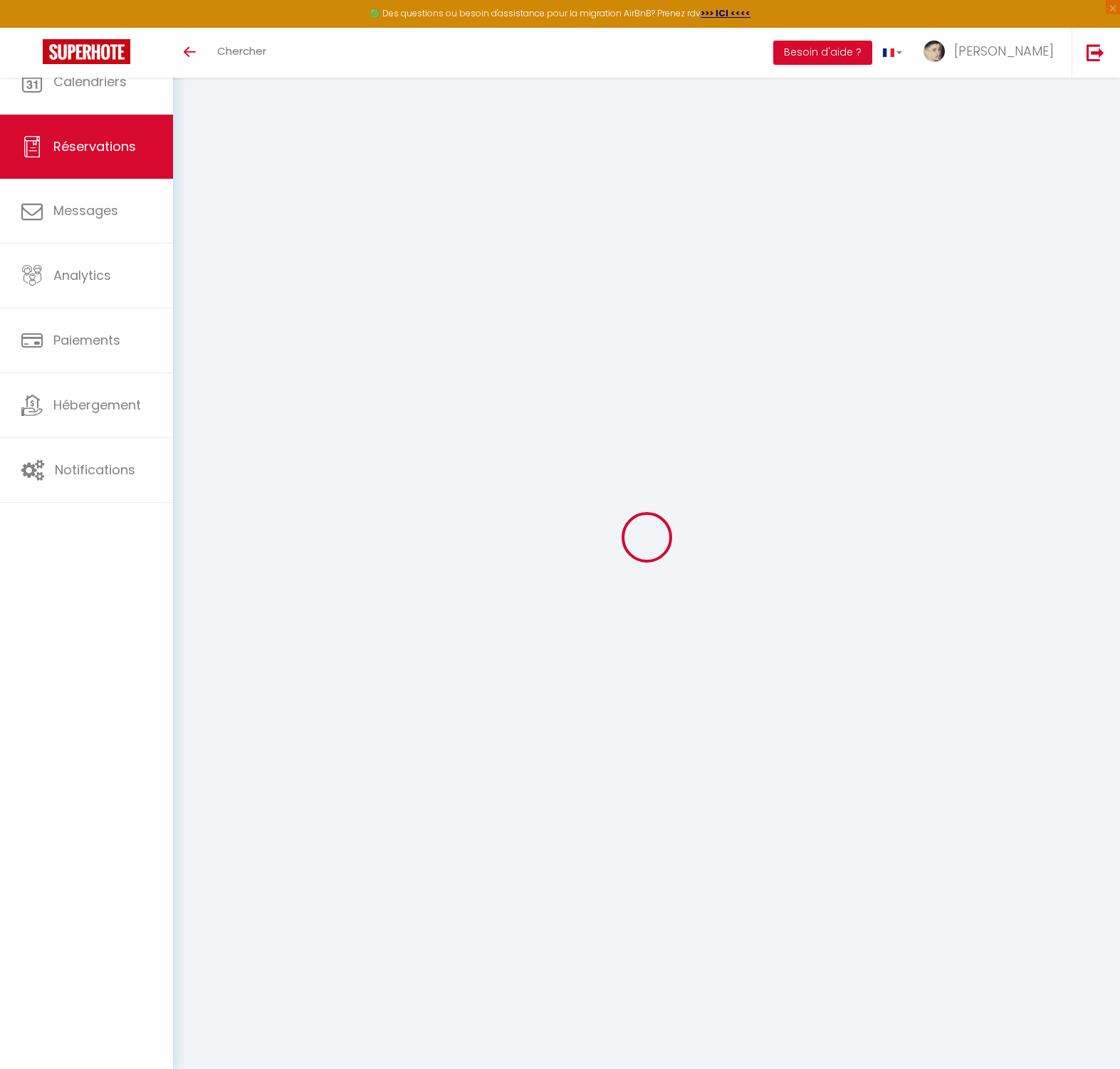
select select
checkbox input "false"
select select
checkbox input "false"
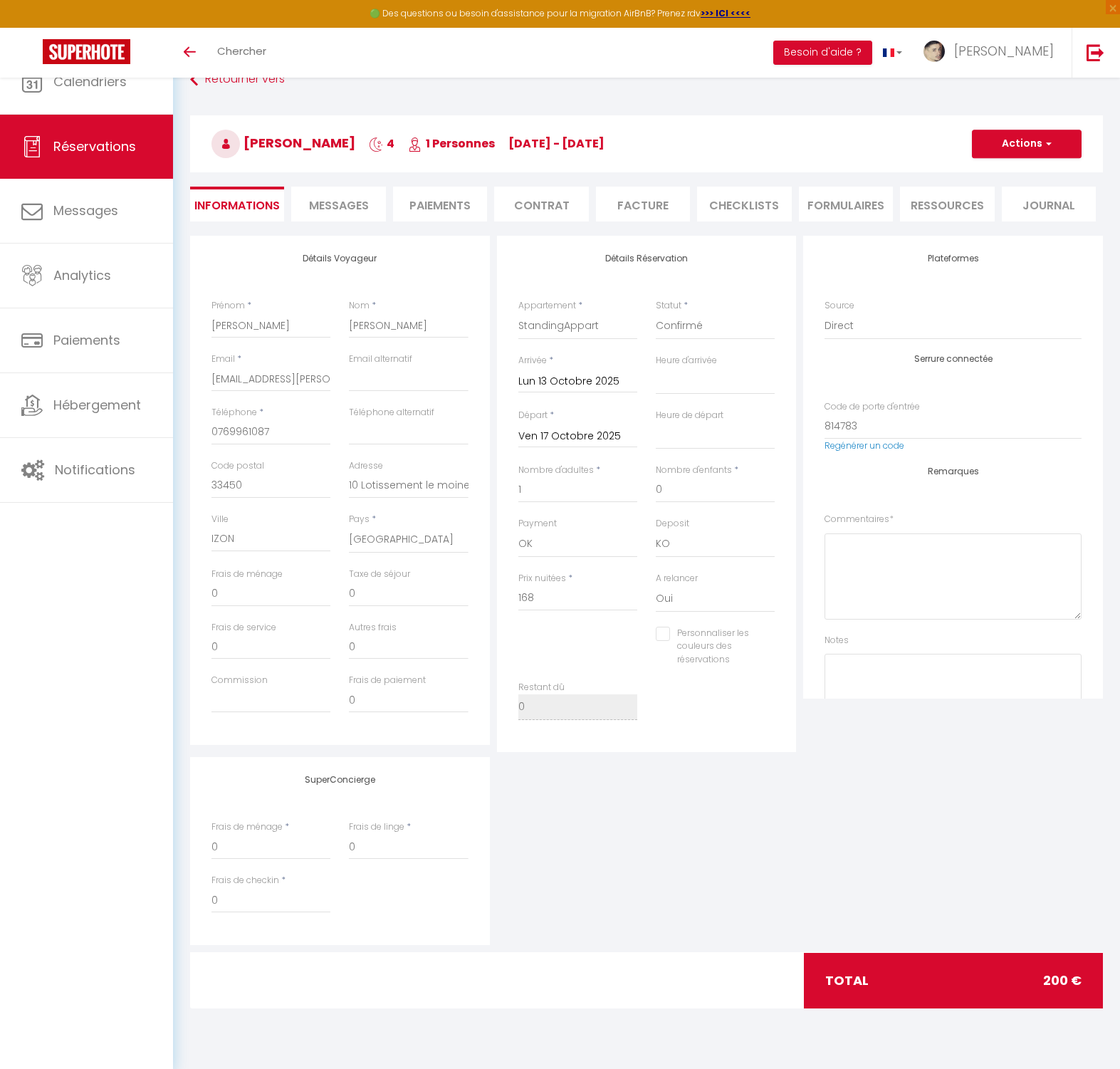
type input "32"
select select
checkbox input "false"
select select "16:00"
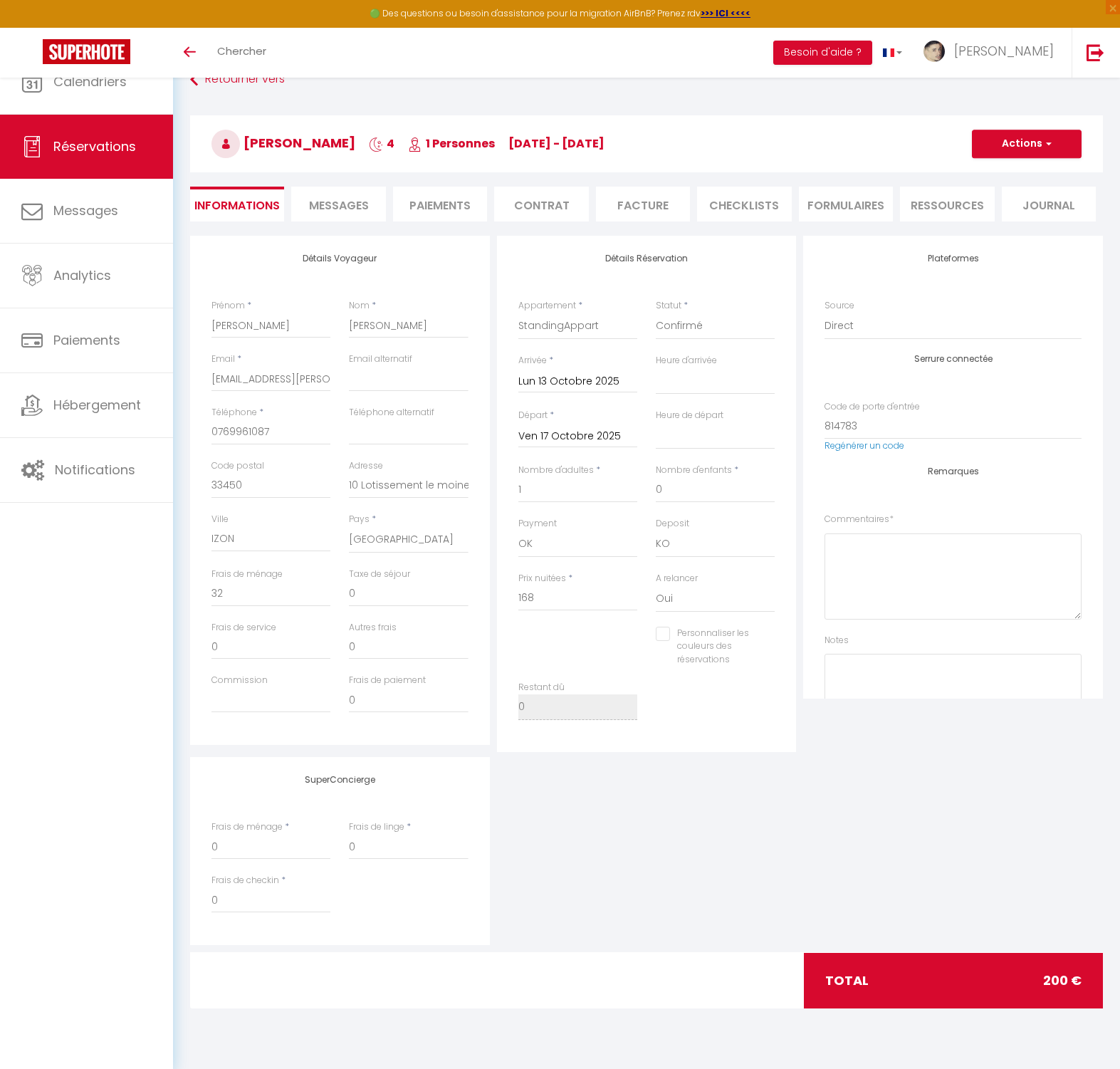
select select "11:00"
